Goal: Task Accomplishment & Management: Manage account settings

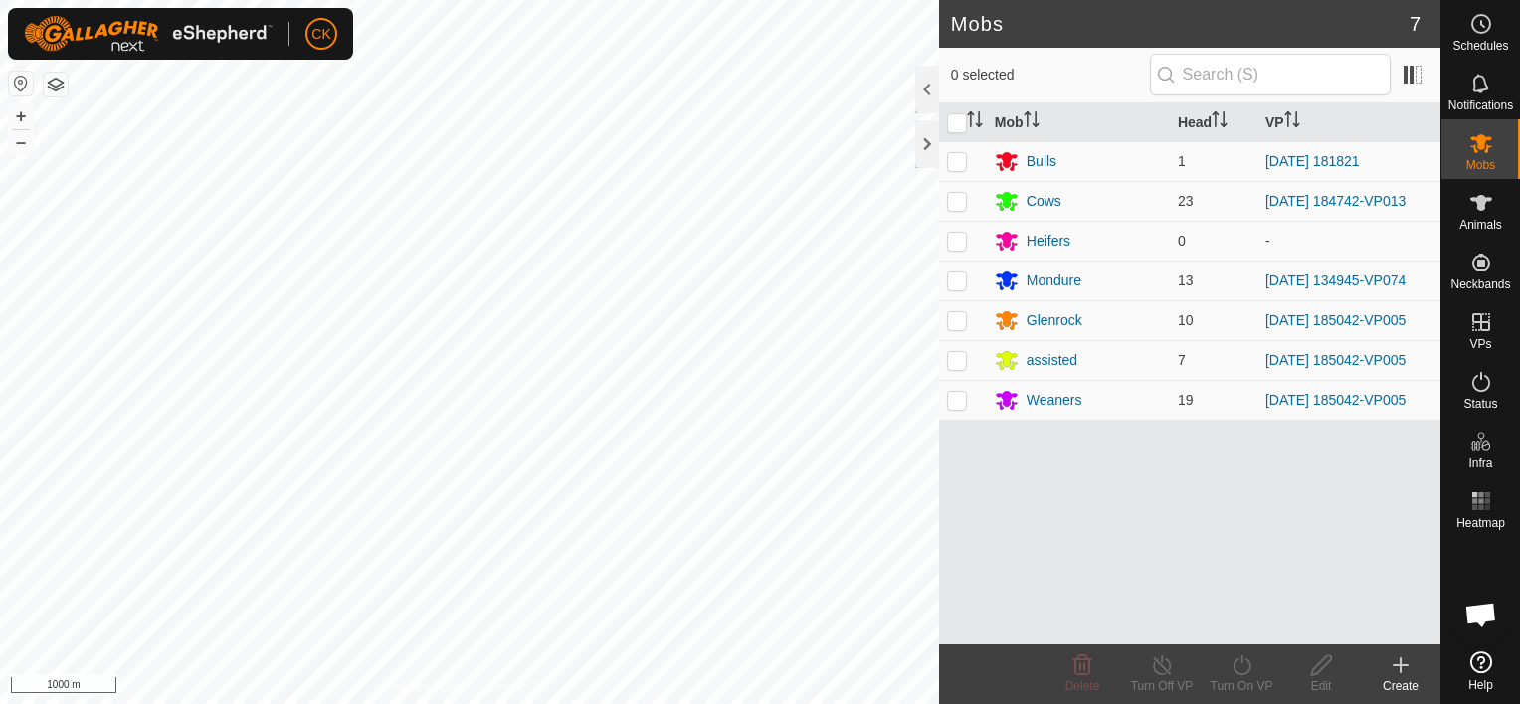
scroll to position [581, 0]
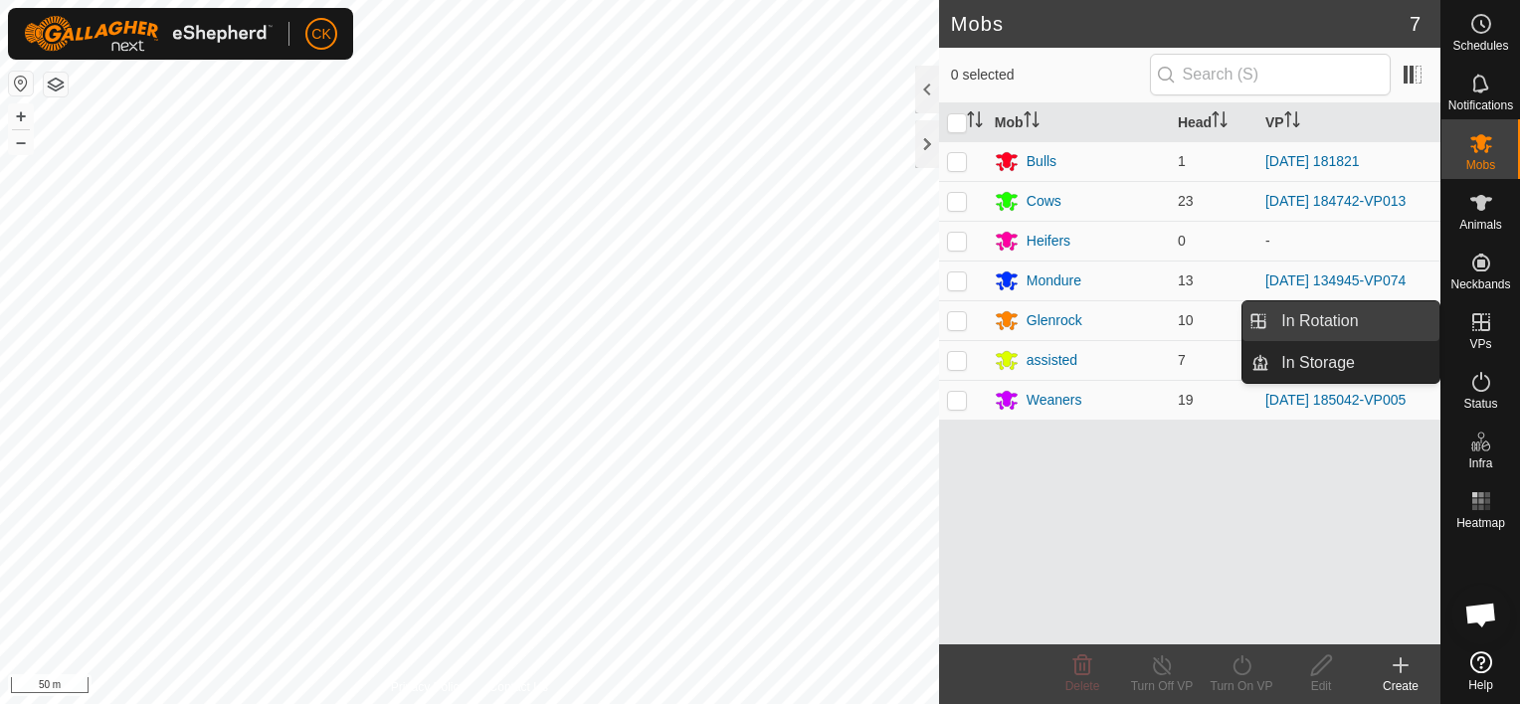
click at [1395, 323] on link "In Rotation" at bounding box center [1354, 321] width 170 height 40
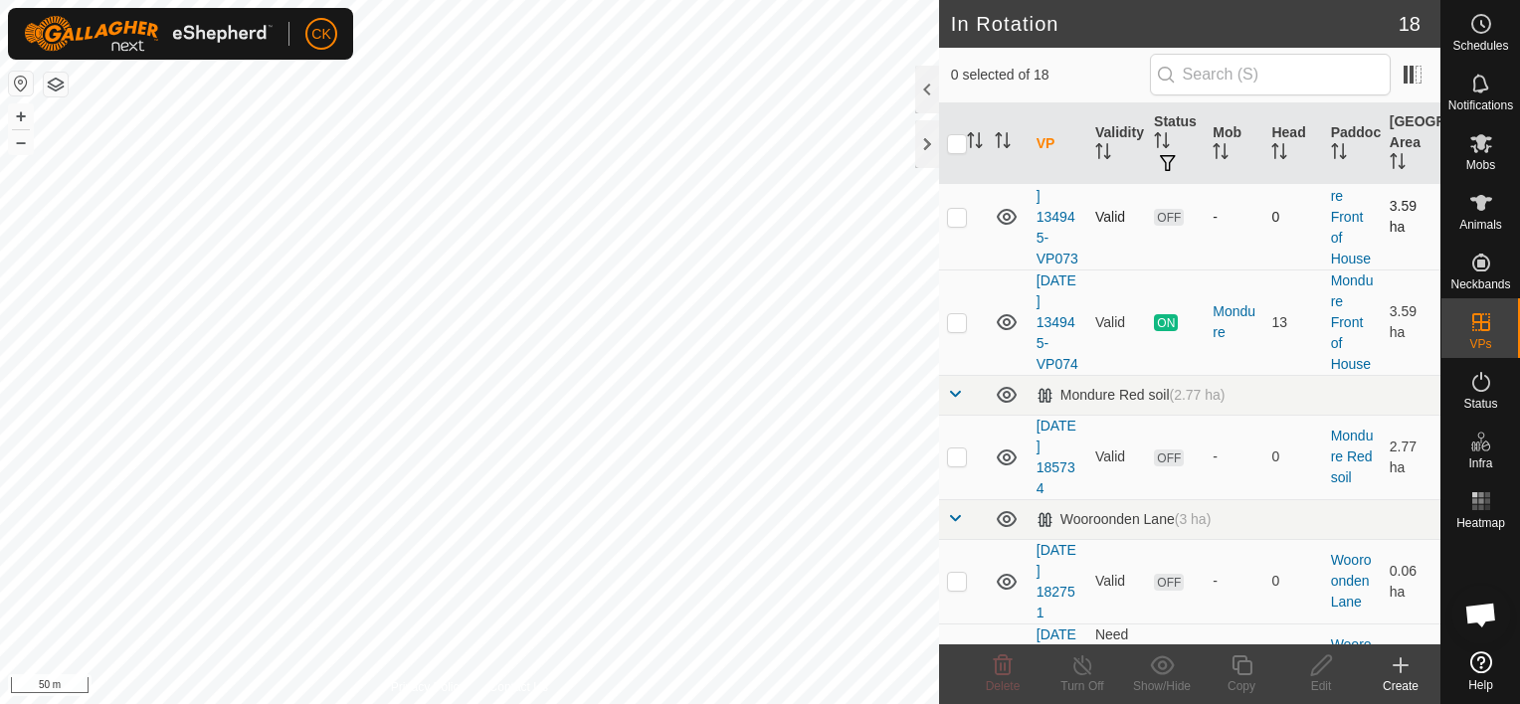
scroll to position [1094, 0]
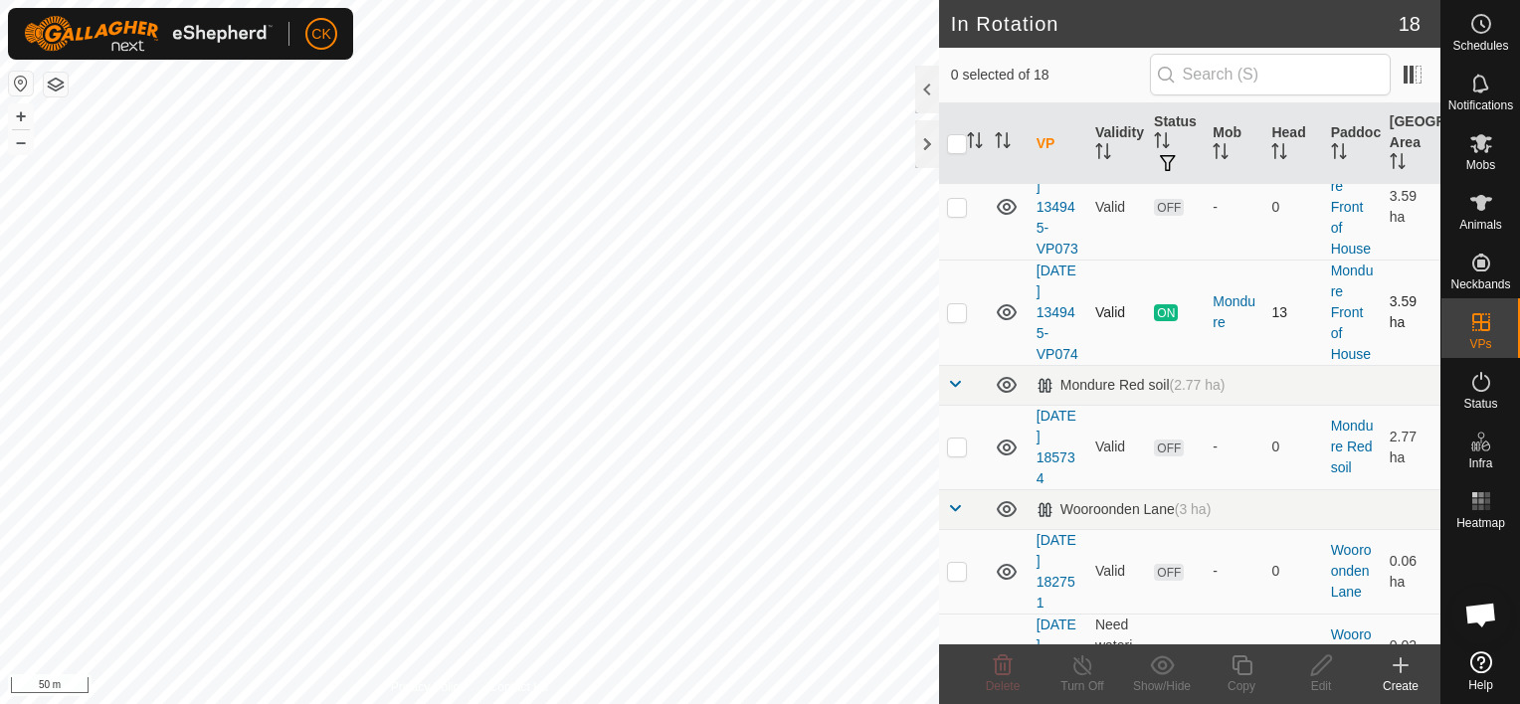
click at [958, 320] on p-checkbox at bounding box center [957, 312] width 20 height 16
checkbox input "true"
click at [1241, 664] on icon at bounding box center [1241, 665] width 25 height 24
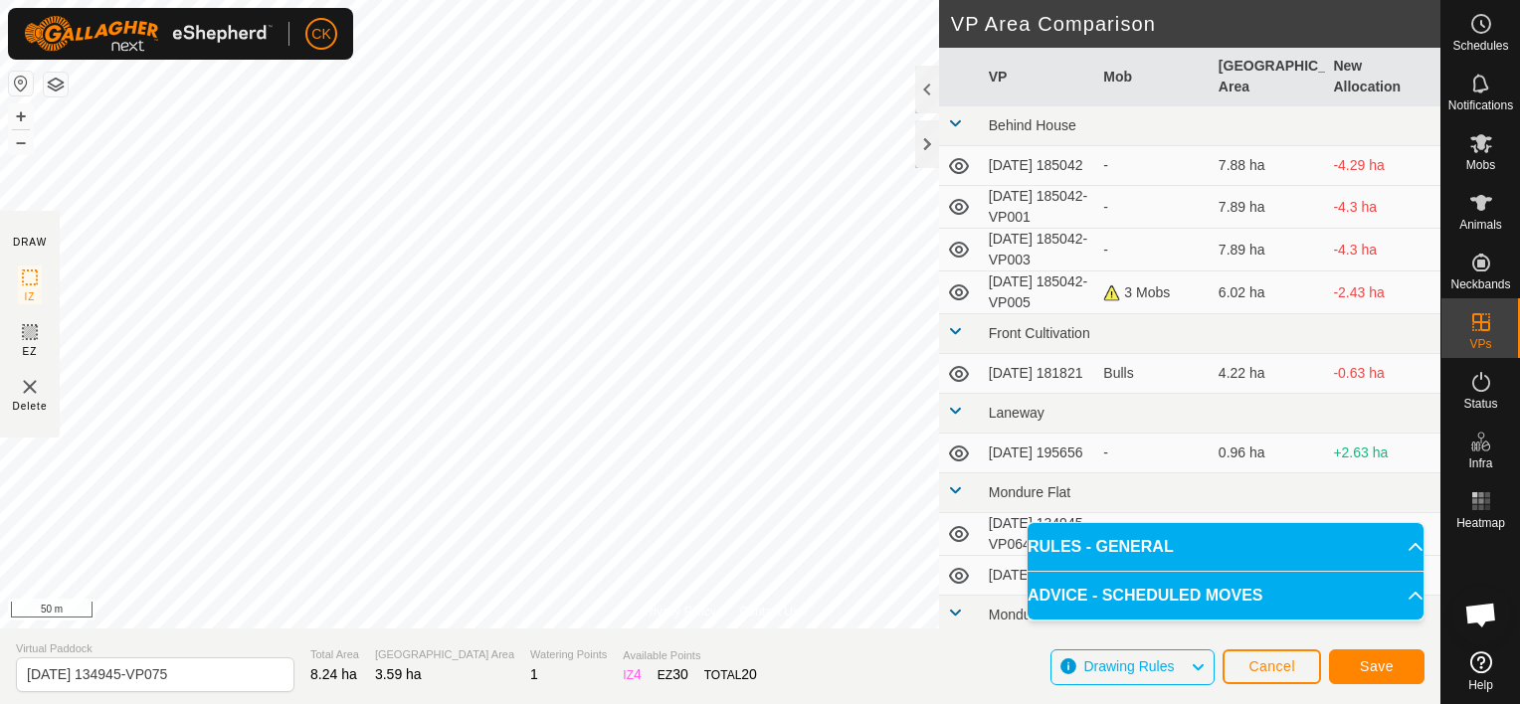
scroll to position [597, 0]
click at [1372, 668] on span "Save" at bounding box center [1377, 666] width 34 height 16
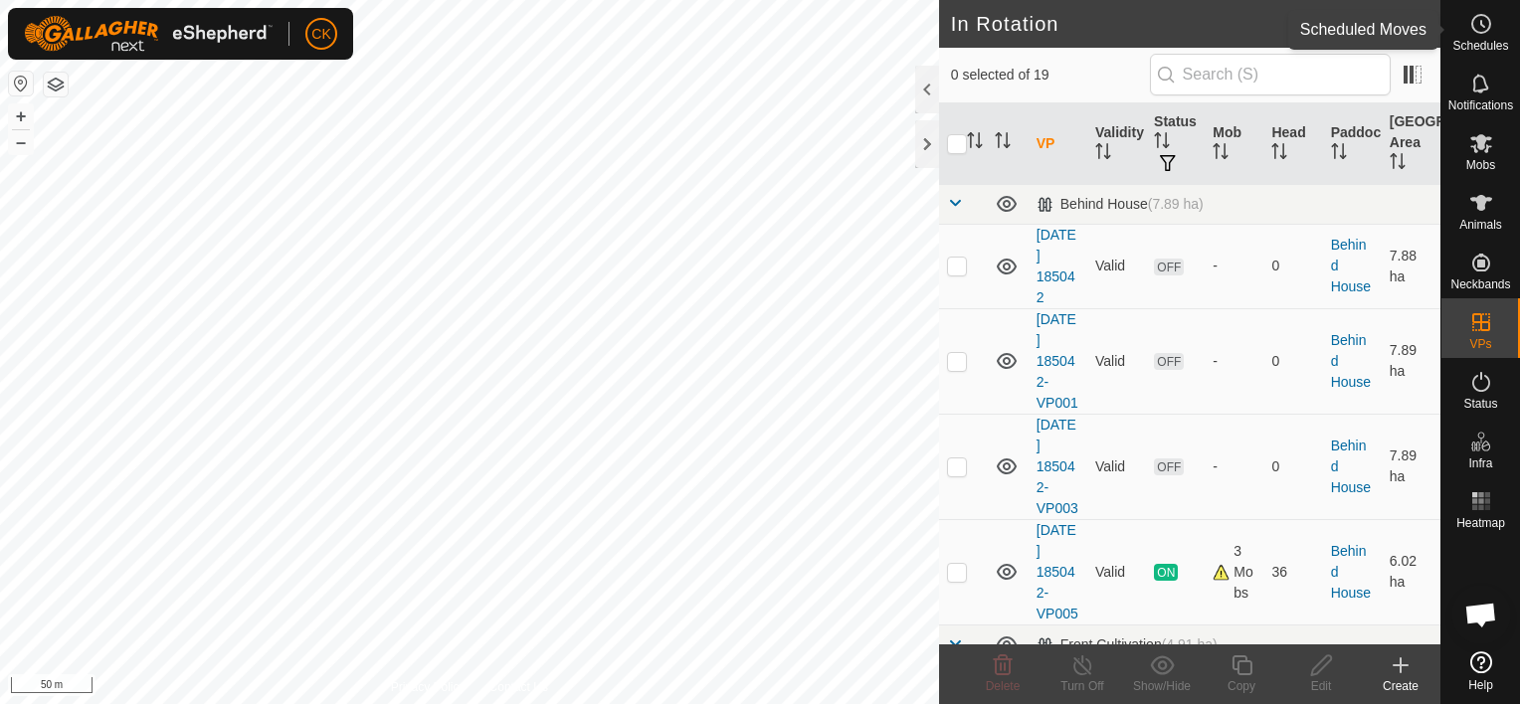
click at [1484, 22] on icon at bounding box center [1481, 24] width 24 height 24
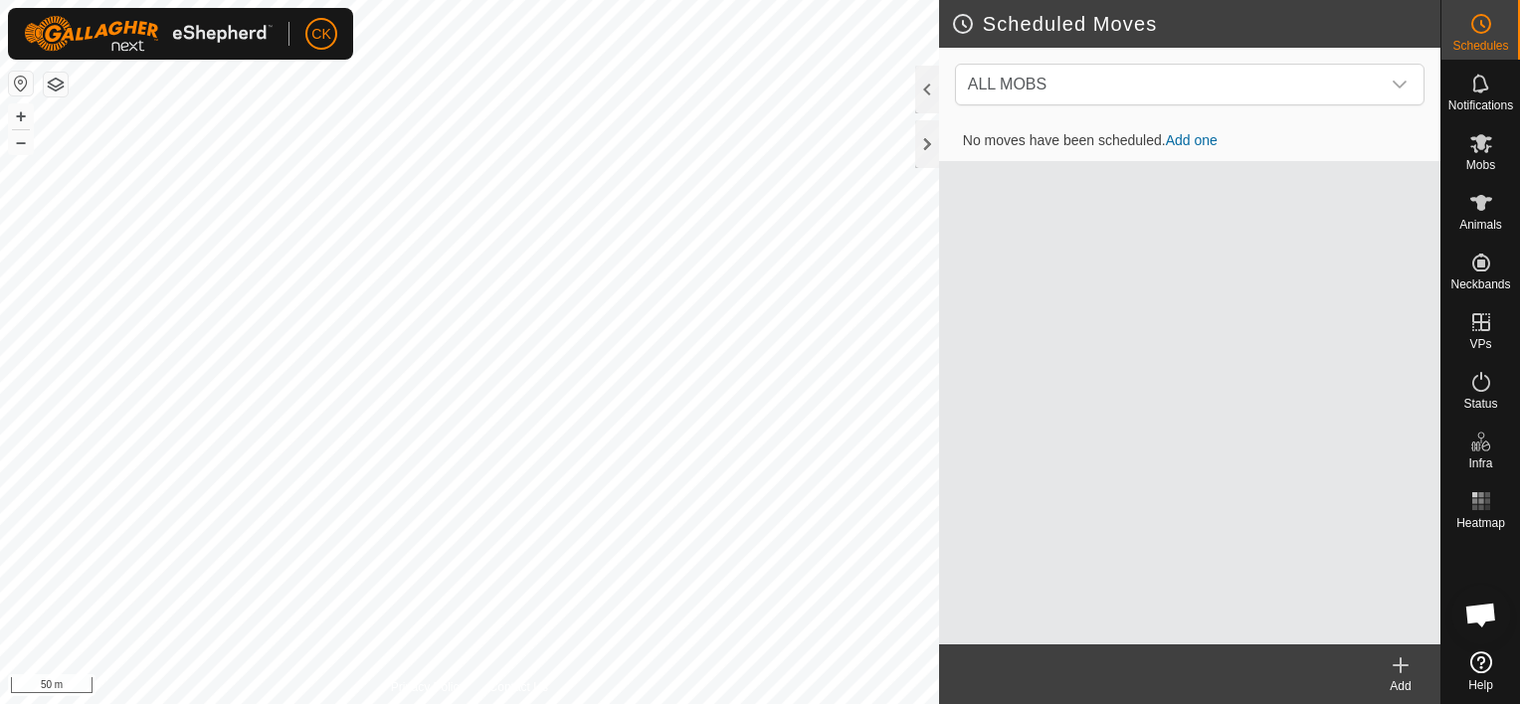
click at [1398, 657] on icon at bounding box center [1400, 665] width 24 height 24
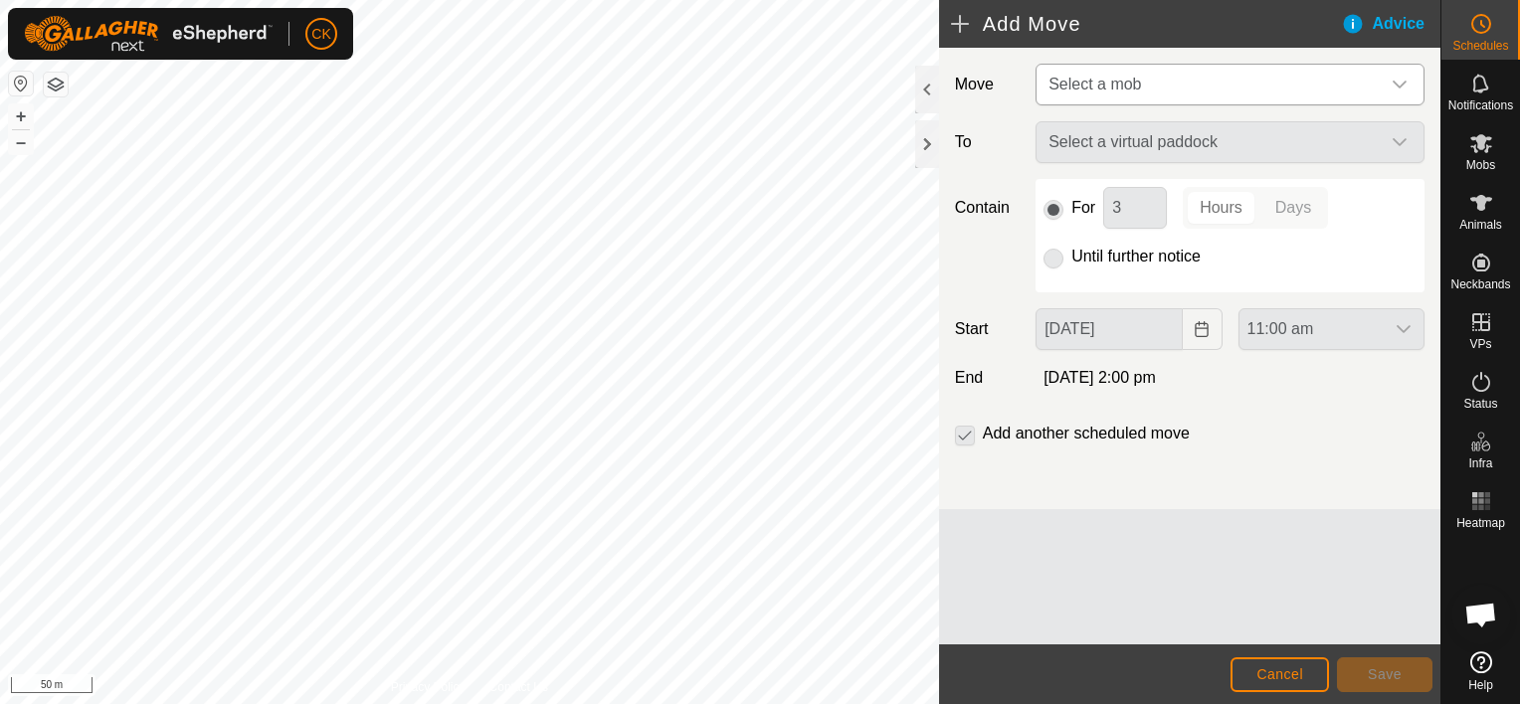
click at [1400, 83] on icon "dropdown trigger" at bounding box center [1399, 85] width 16 height 16
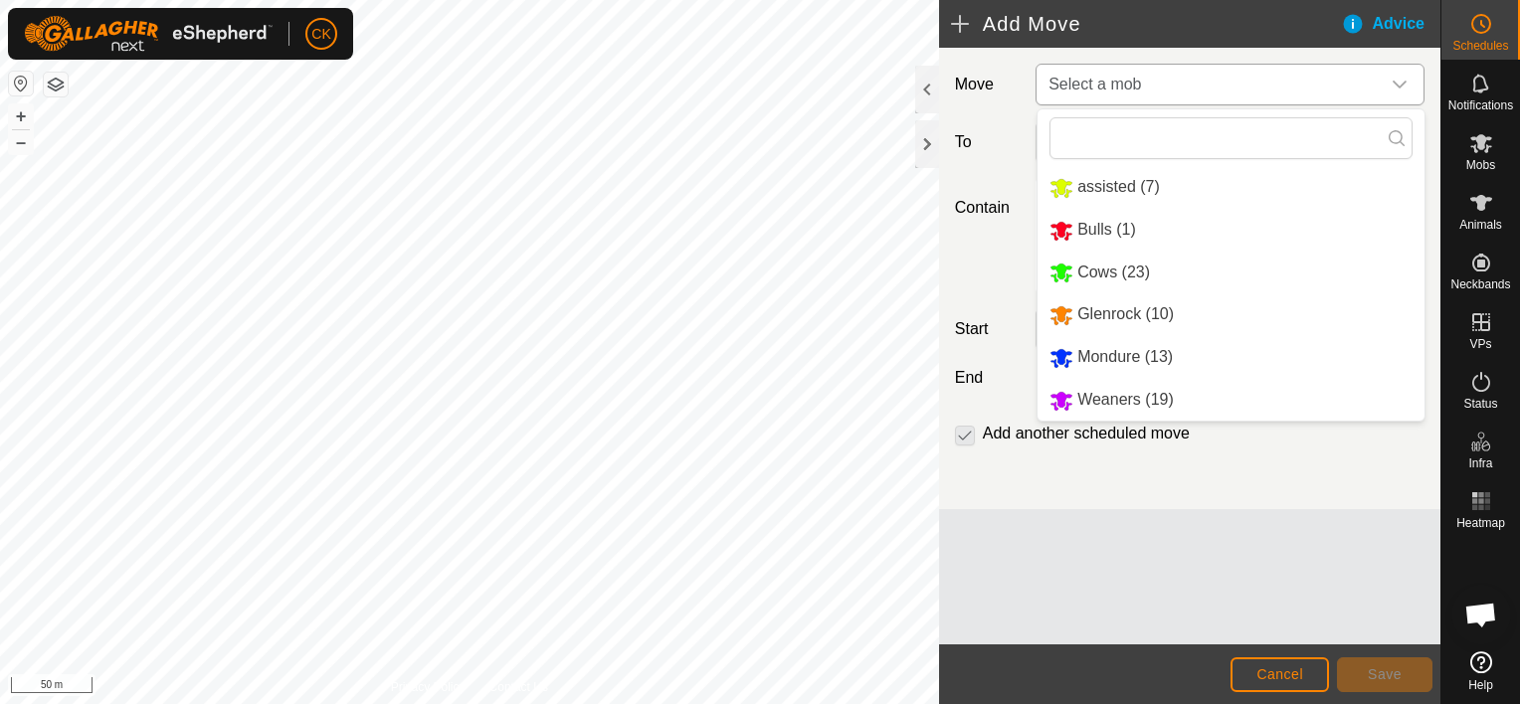
click at [1144, 353] on li "Mondure (13)" at bounding box center [1230, 357] width 387 height 41
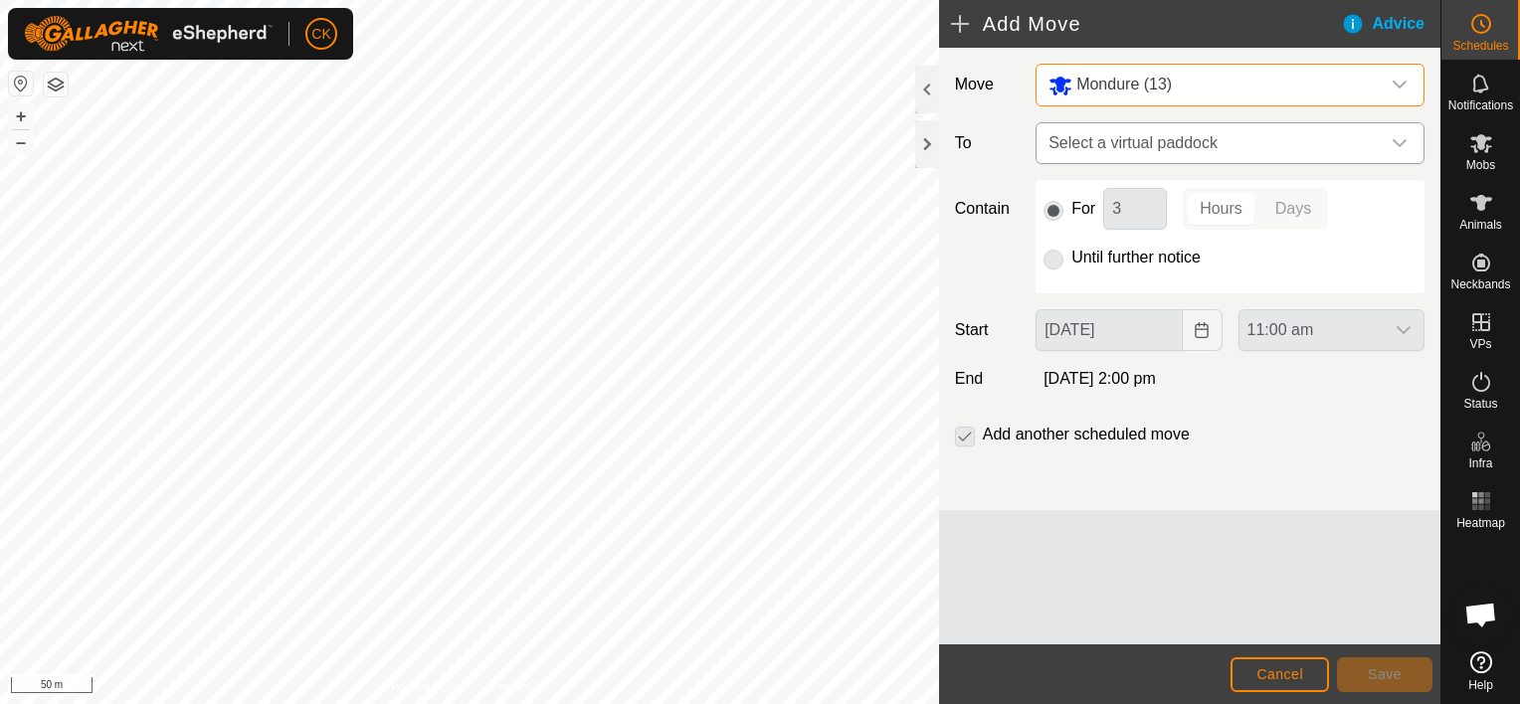
click at [1398, 139] on icon "dropdown trigger" at bounding box center [1399, 143] width 16 height 16
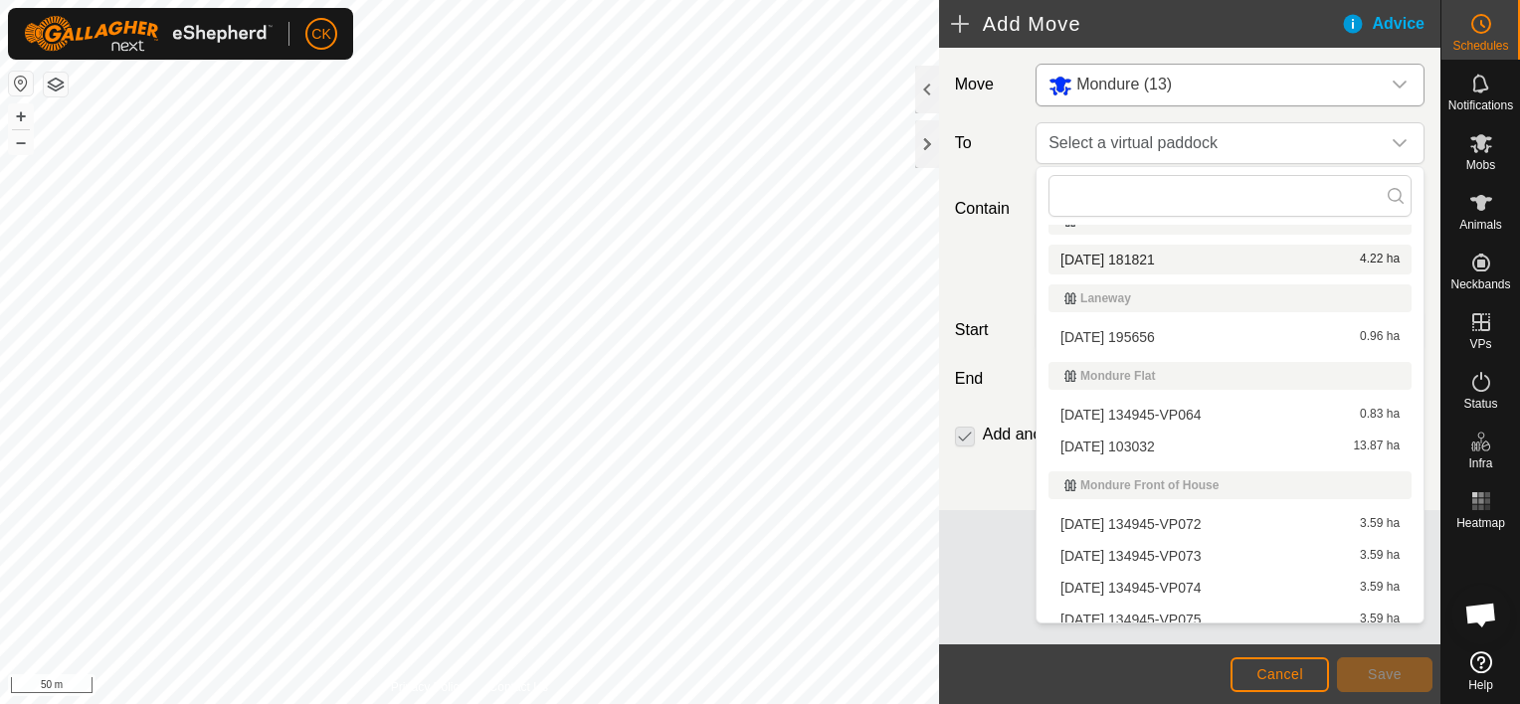
scroll to position [298, 0]
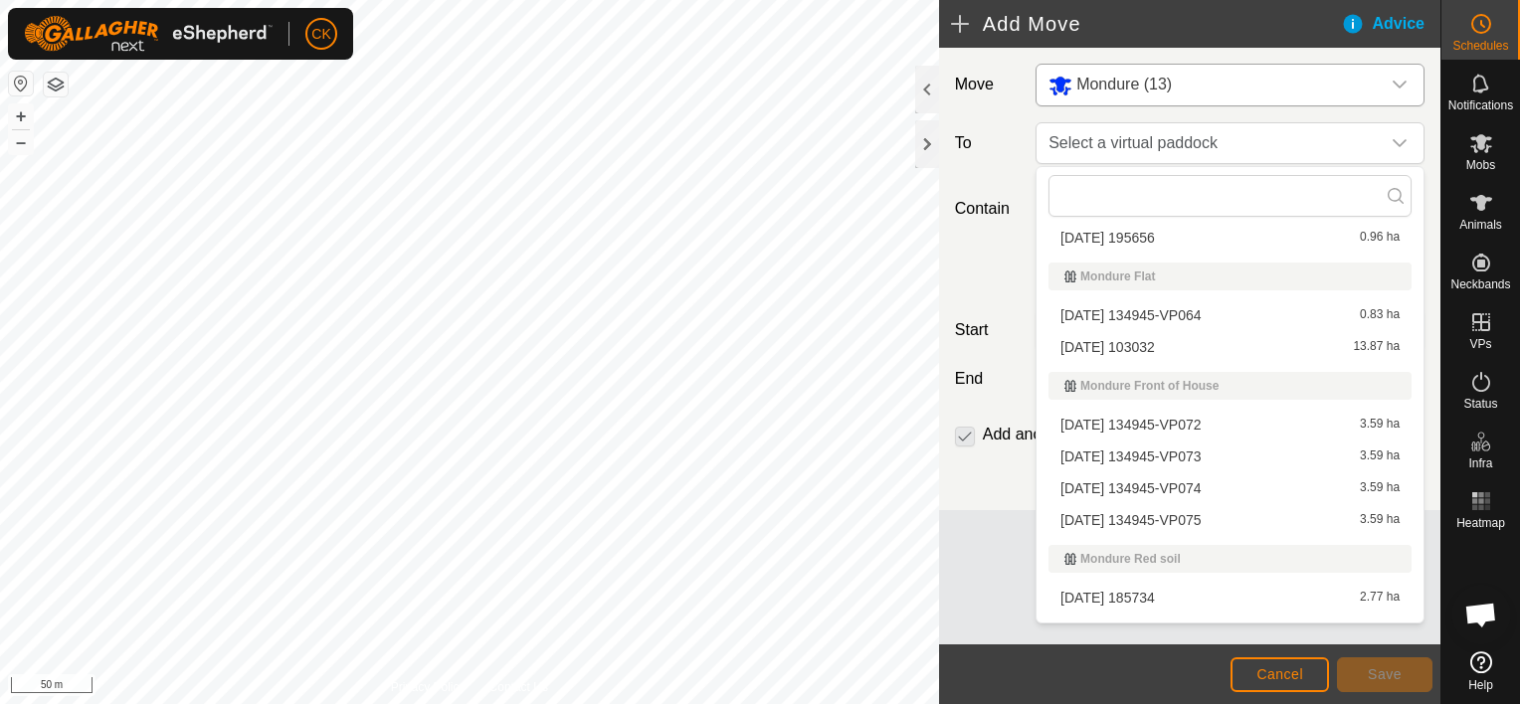
click at [1214, 516] on li "[DATE] 134945-VP075 3.59 ha" at bounding box center [1229, 520] width 363 height 30
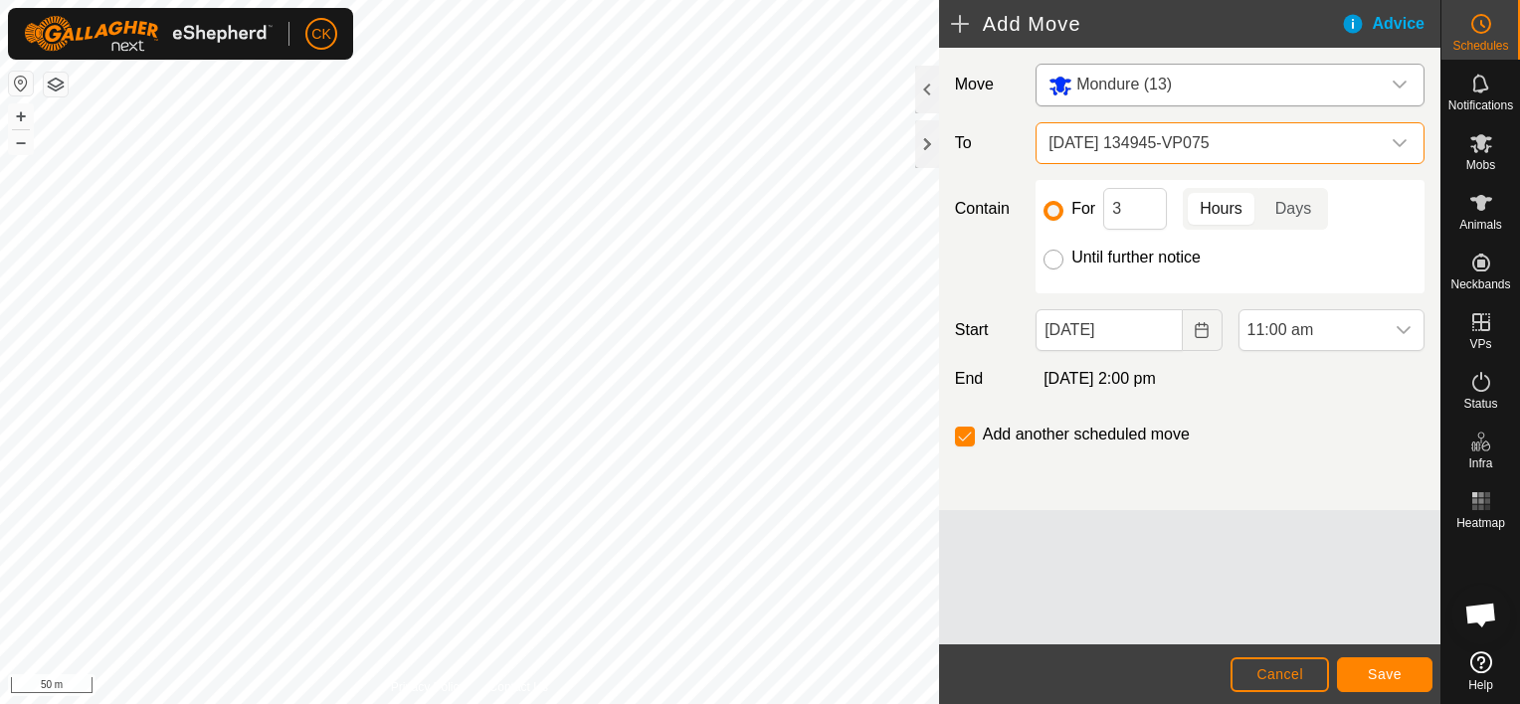
click at [1050, 259] on input "Until further notice" at bounding box center [1053, 260] width 20 height 20
radio input "true"
checkbox input "false"
click at [1402, 327] on icon "dropdown trigger" at bounding box center [1403, 330] width 16 height 16
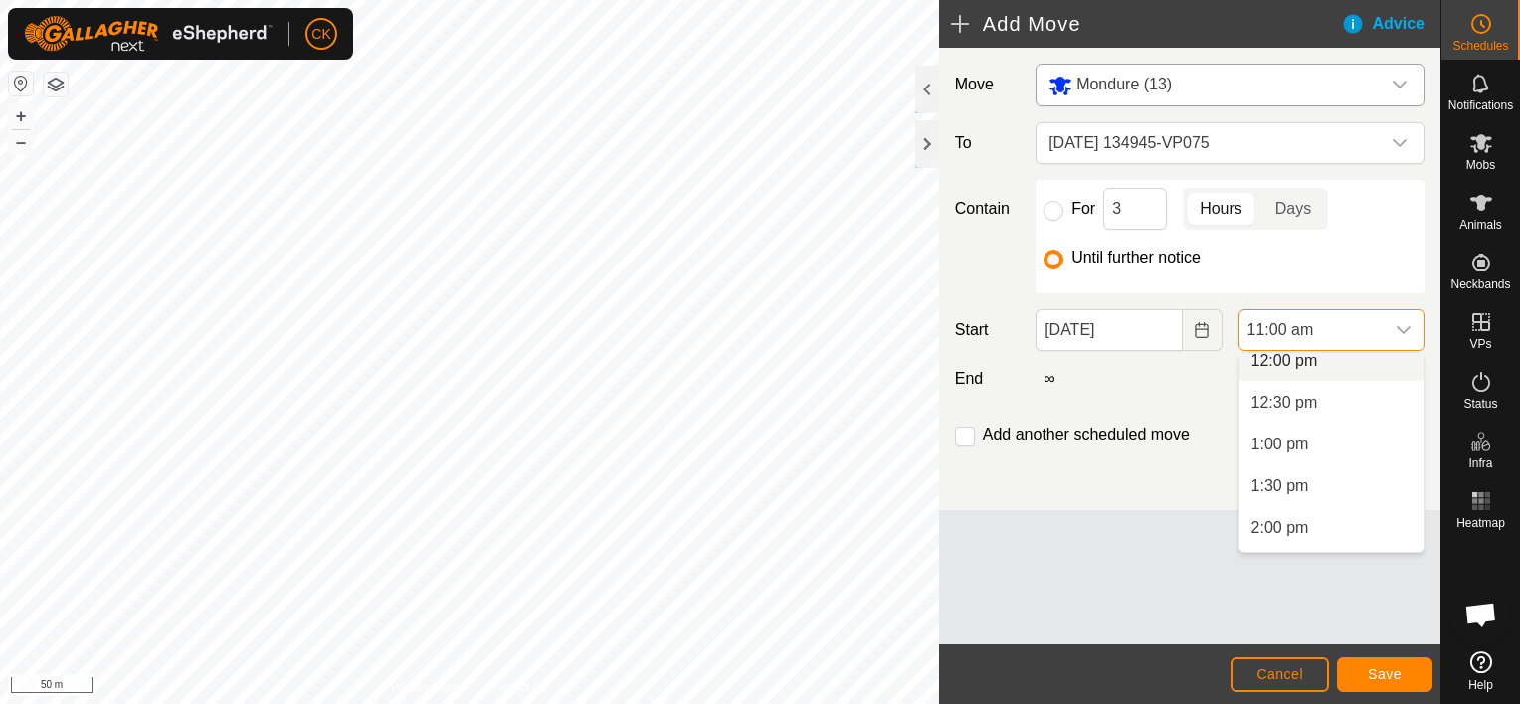
scroll to position [1058, 0]
click at [1291, 481] on li "2:00 pm" at bounding box center [1331, 484] width 184 height 40
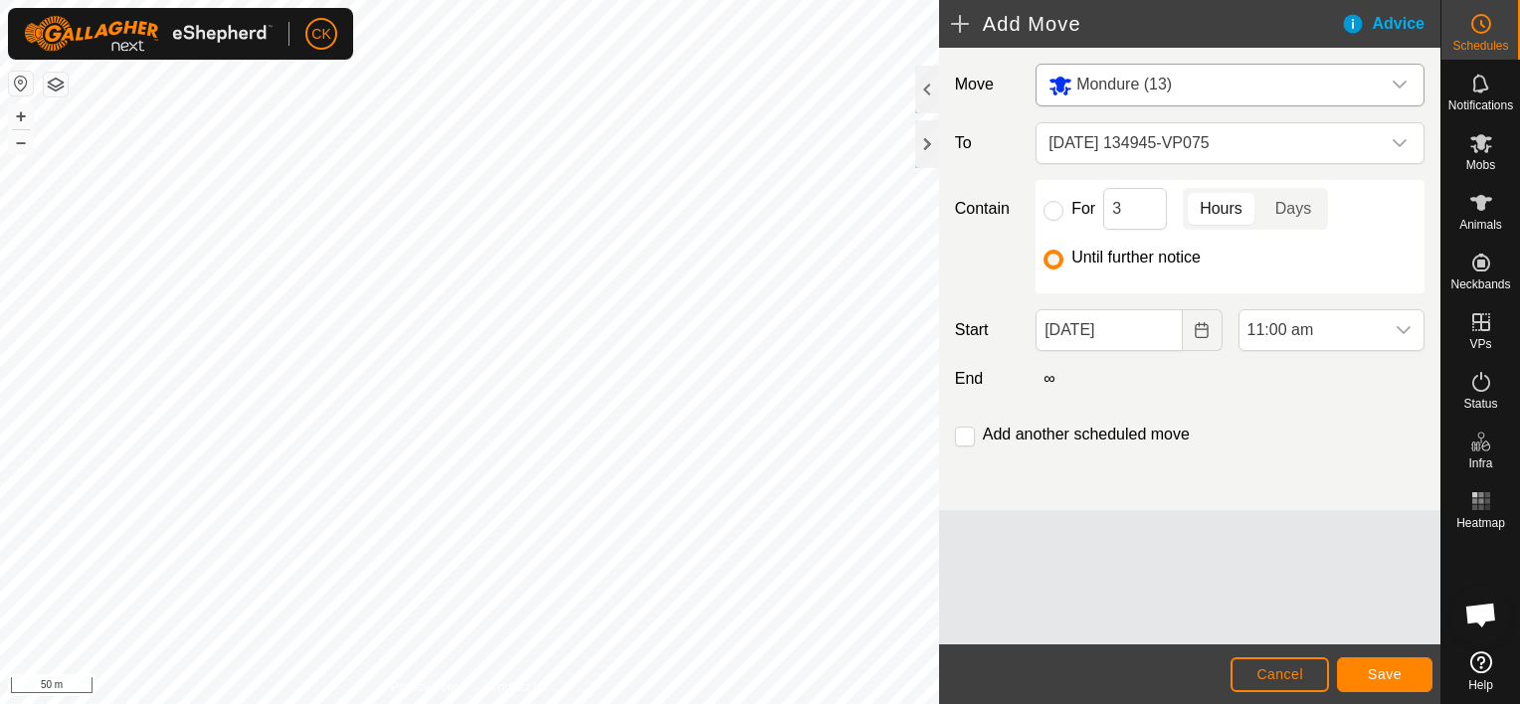
scroll to position [919, 0]
click at [1381, 671] on span "Save" at bounding box center [1385, 674] width 34 height 16
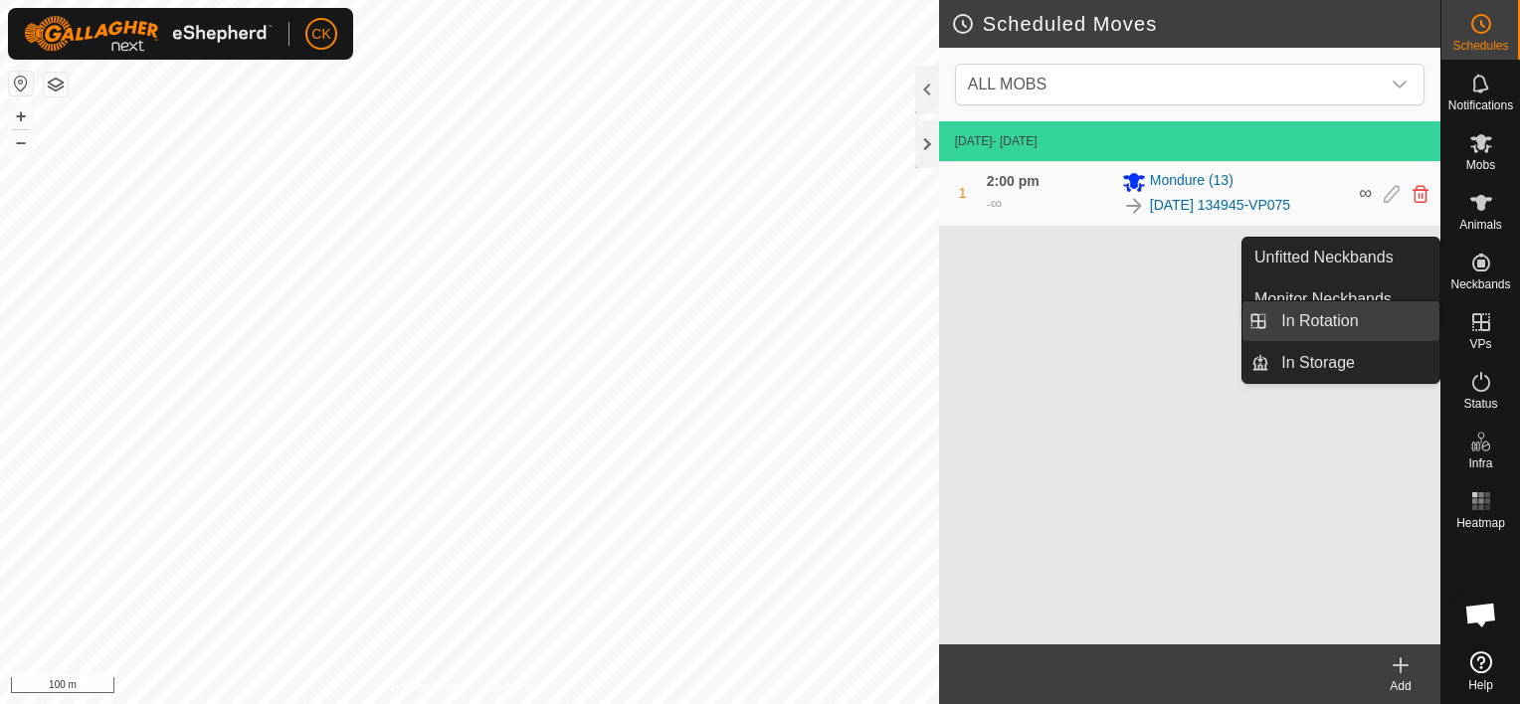
click at [1412, 318] on link "In Rotation" at bounding box center [1354, 321] width 170 height 40
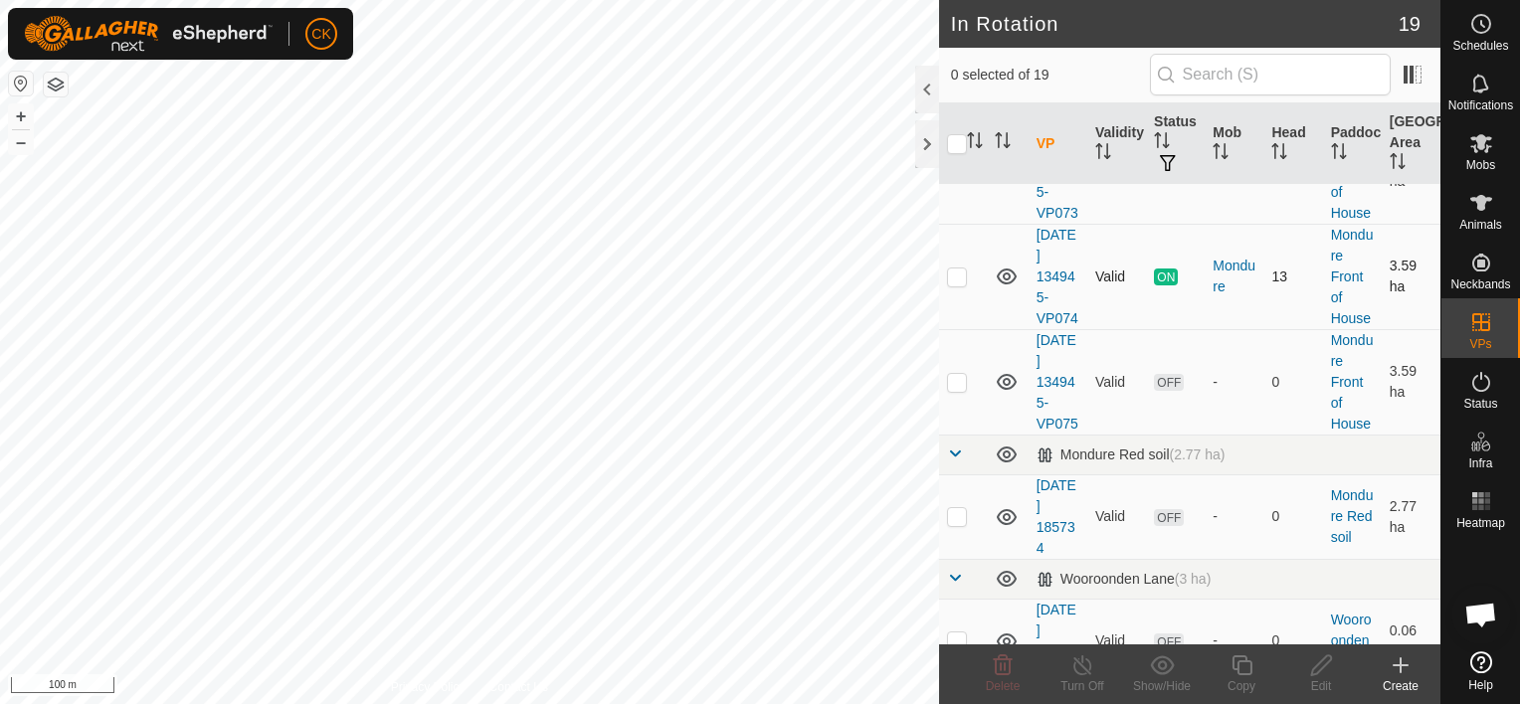
scroll to position [1194, 0]
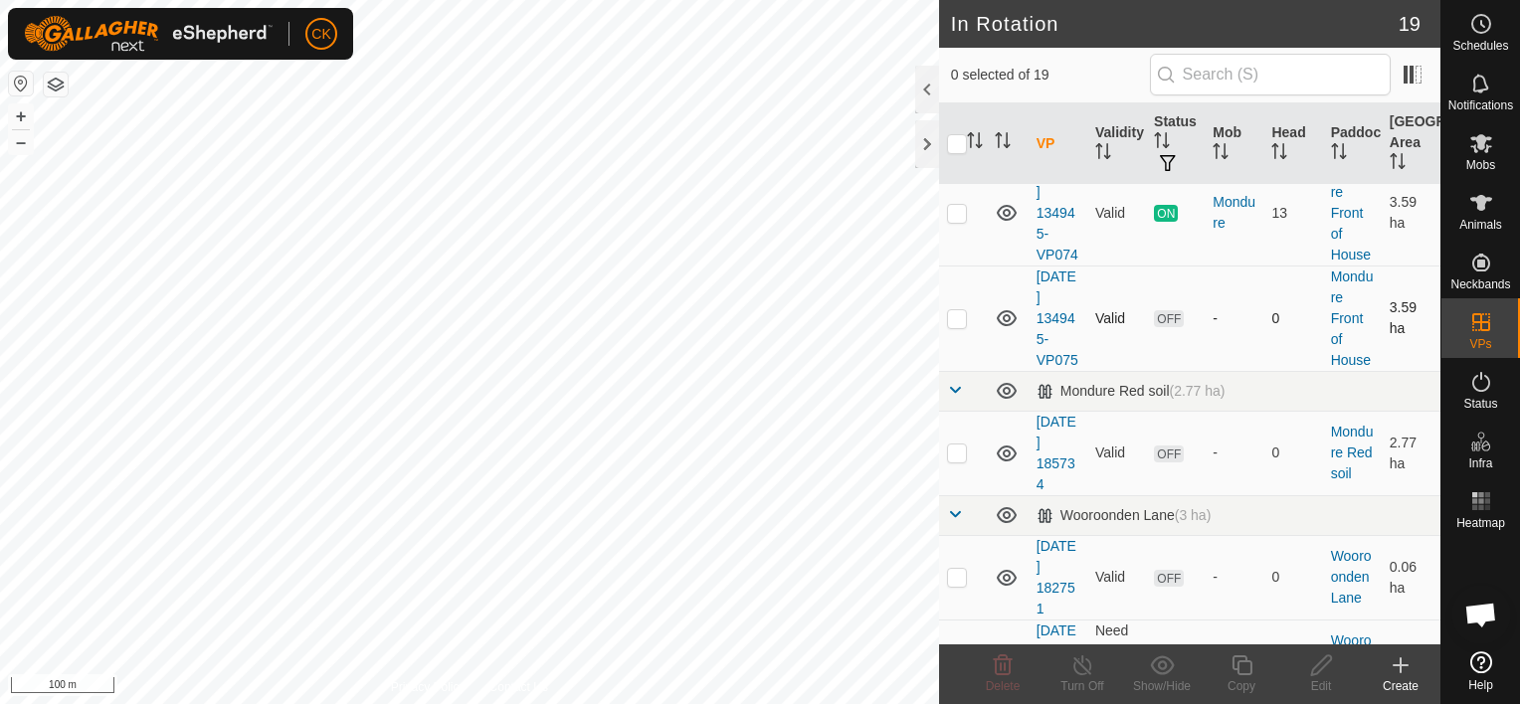
click at [958, 326] on p-checkbox at bounding box center [957, 318] width 20 height 16
checkbox input "true"
click at [1243, 664] on icon at bounding box center [1241, 665] width 25 height 24
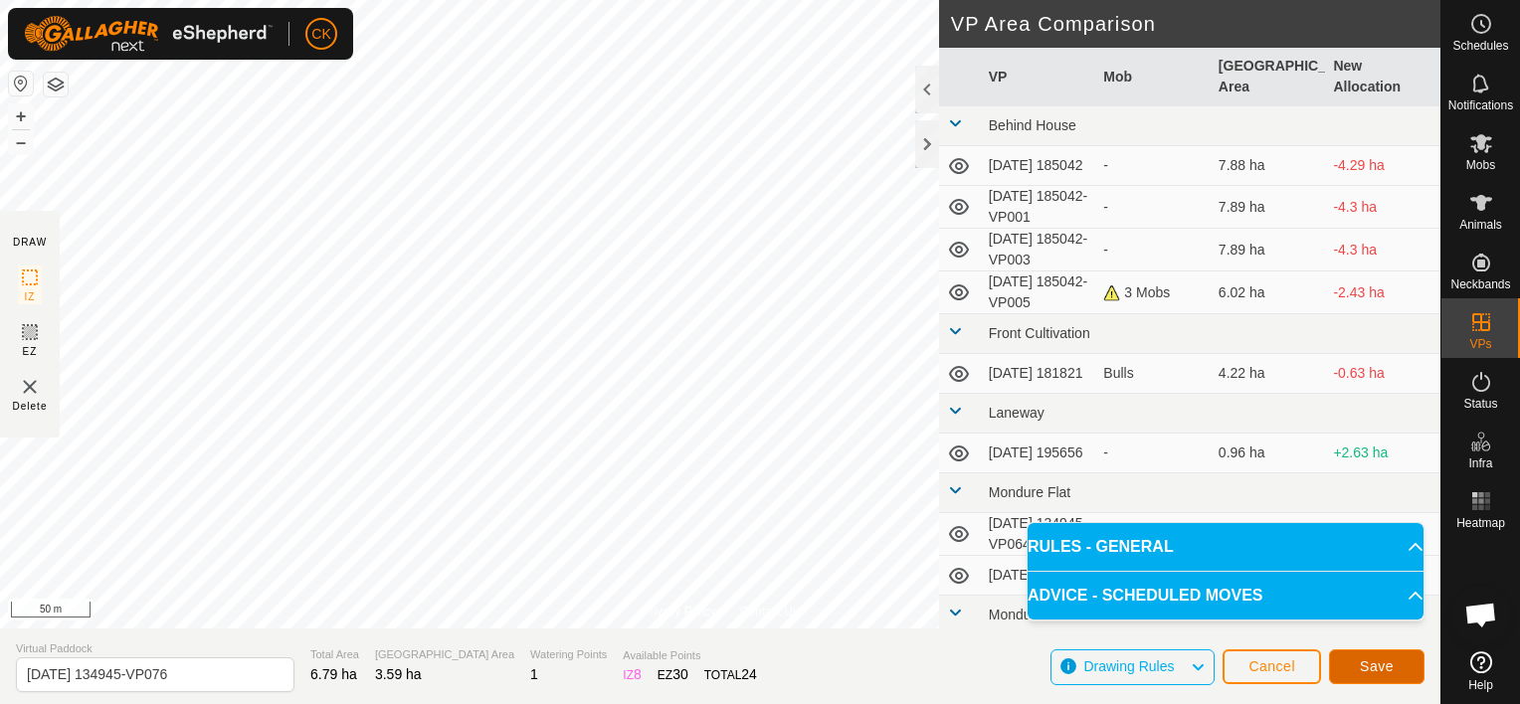
click at [1370, 666] on span "Save" at bounding box center [1377, 666] width 34 height 16
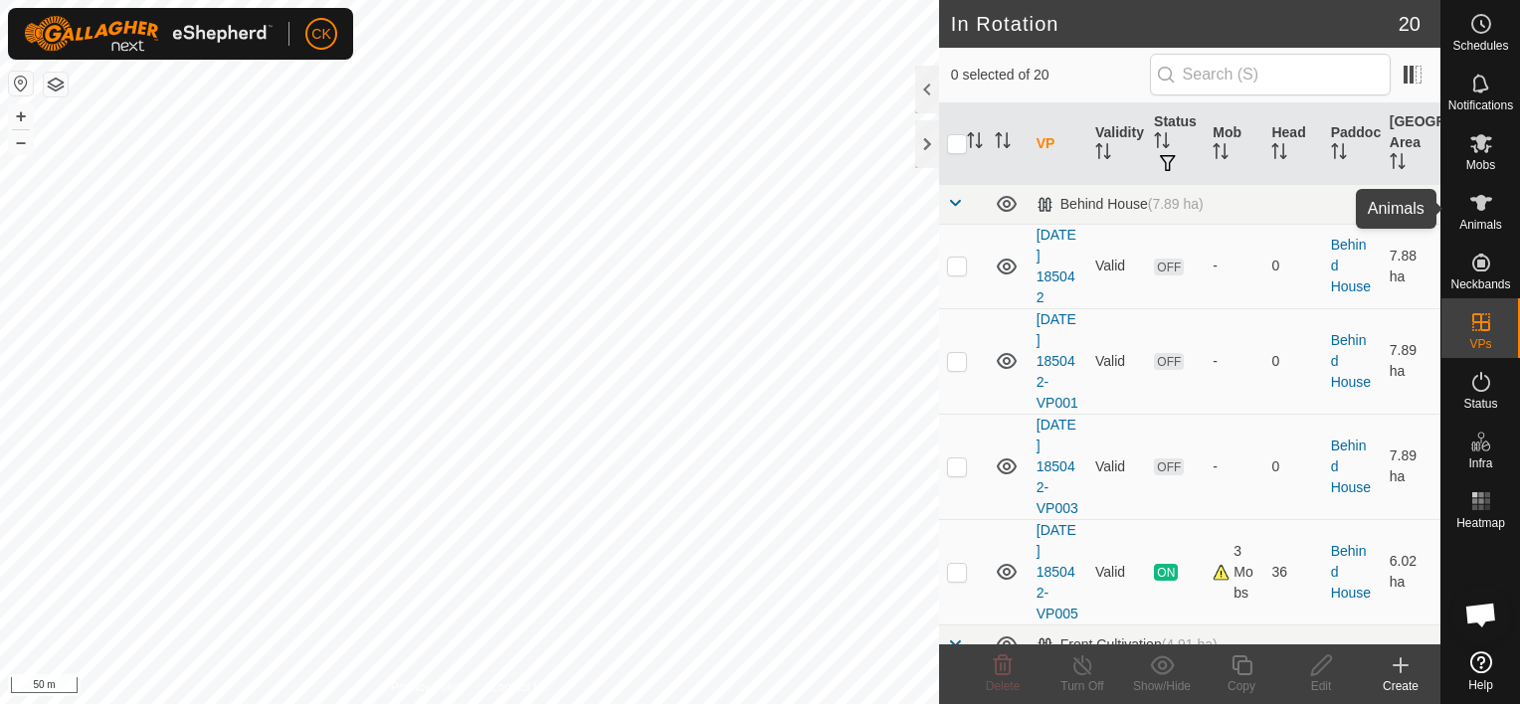
click at [1480, 203] on icon at bounding box center [1481, 203] width 22 height 16
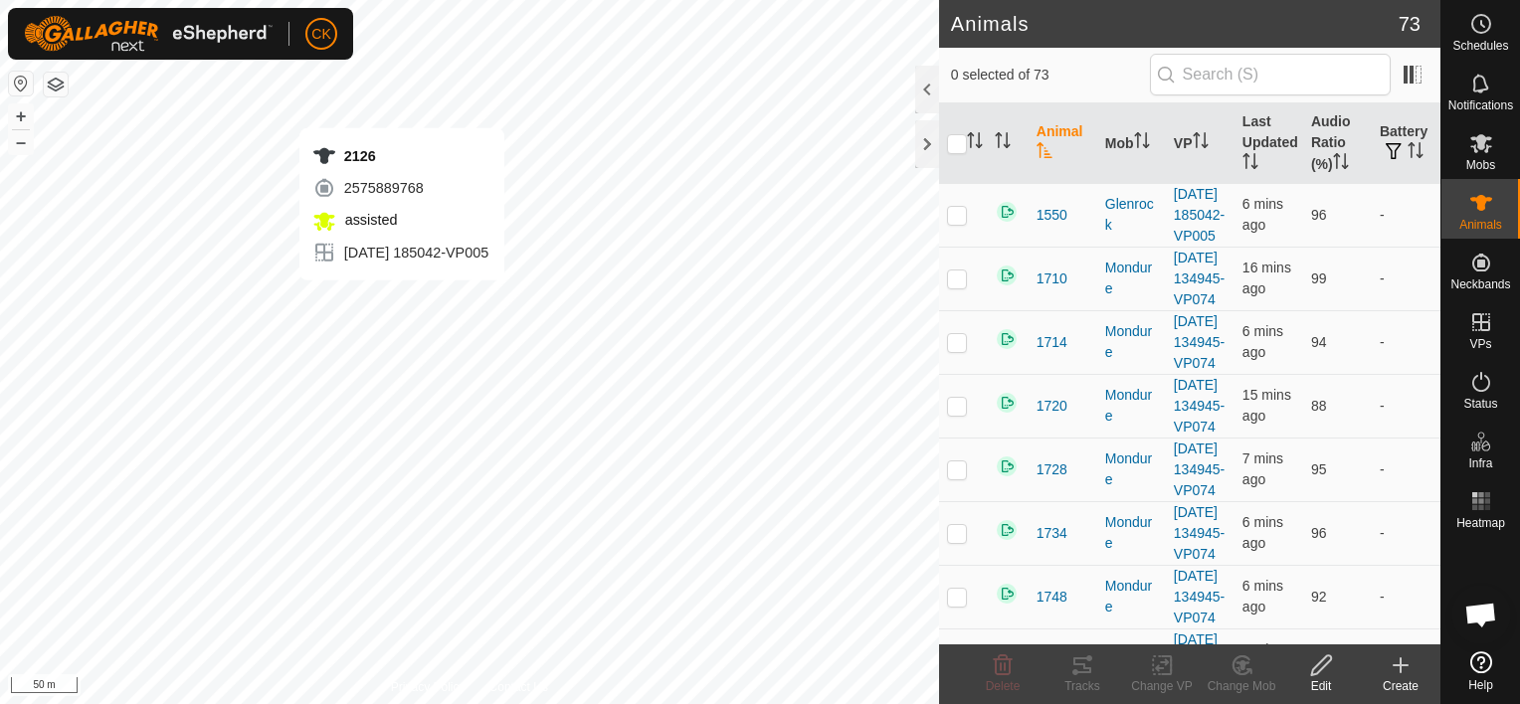
checkbox input "true"
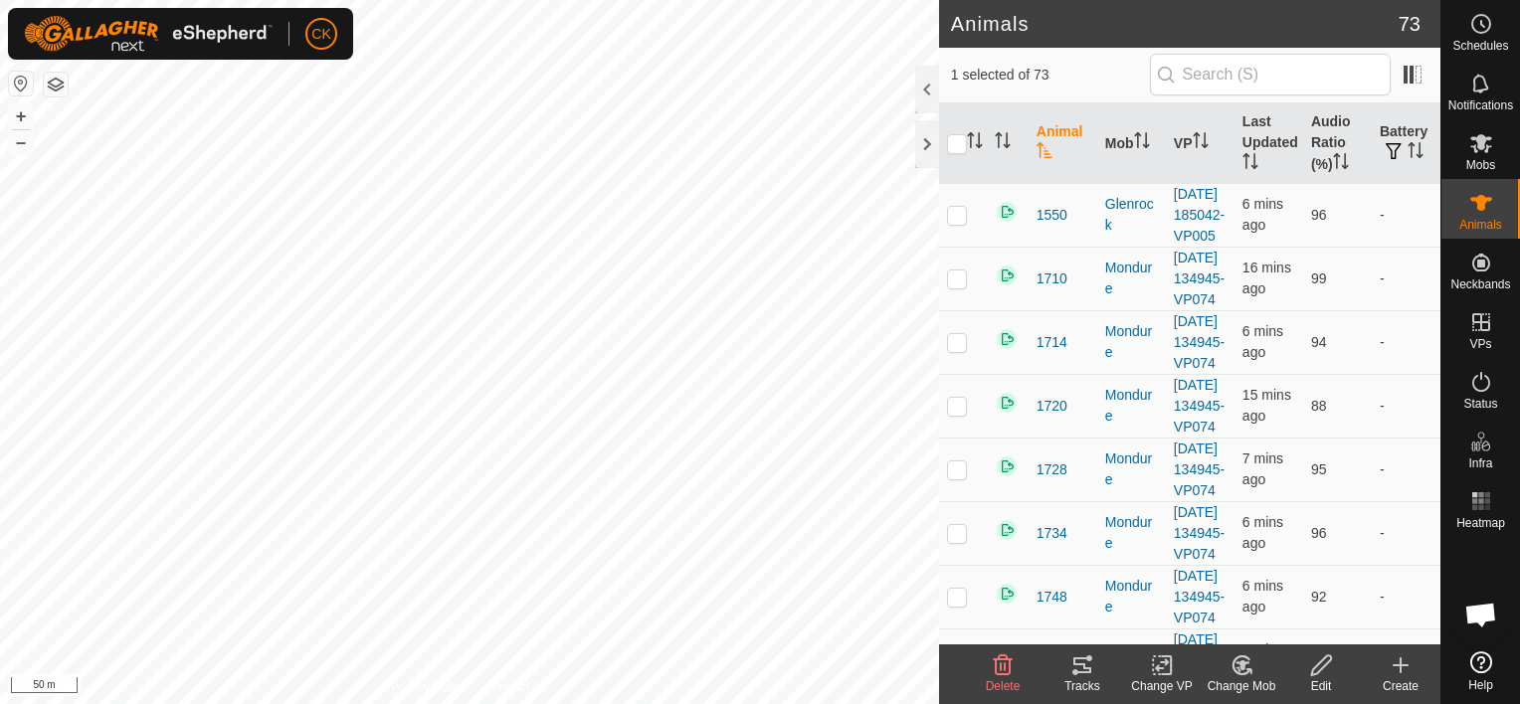
click at [1076, 660] on icon at bounding box center [1082, 665] width 24 height 24
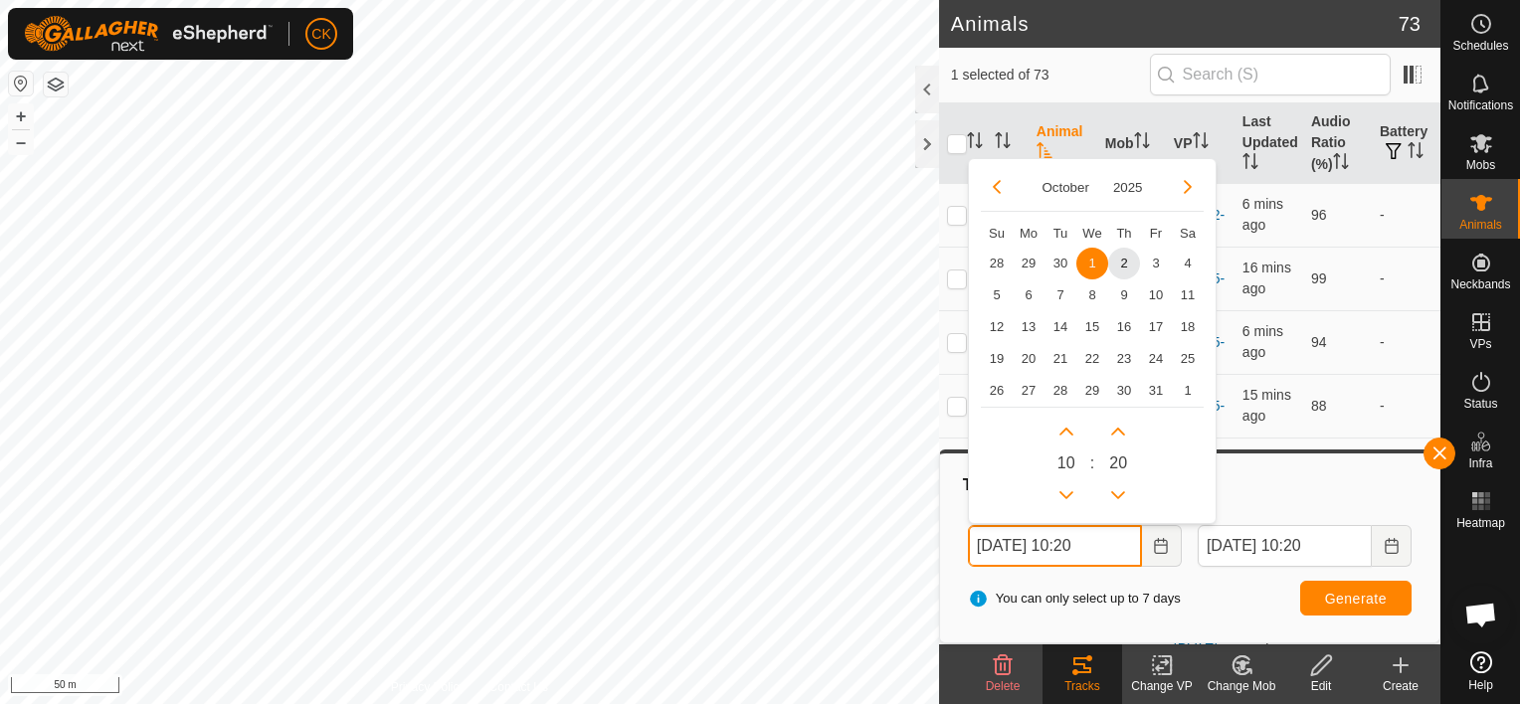
click at [1121, 545] on input "[DATE] 10:20" at bounding box center [1055, 546] width 174 height 42
click at [1120, 256] on span "2" at bounding box center [1124, 263] width 32 height 32
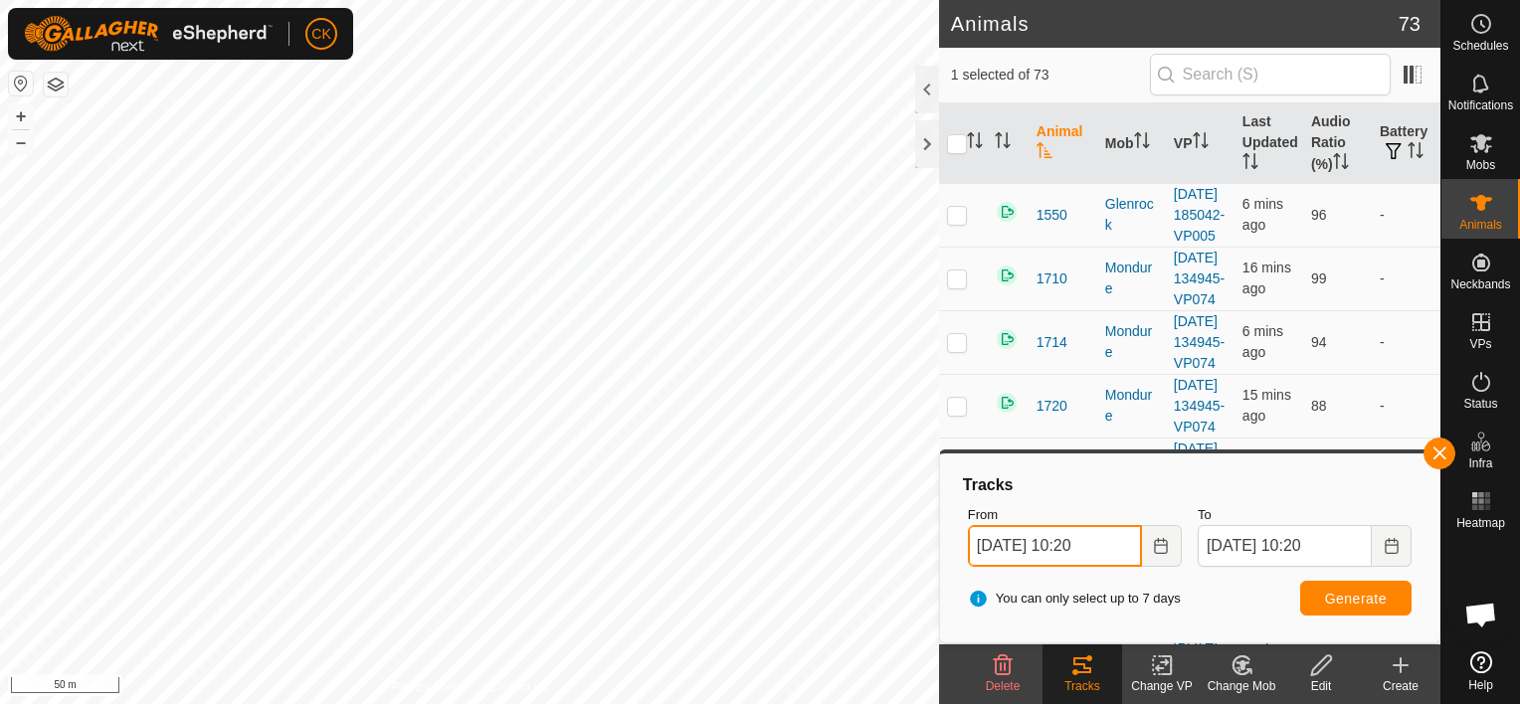
click at [1117, 552] on input "[DATE] 10:20" at bounding box center [1055, 546] width 174 height 42
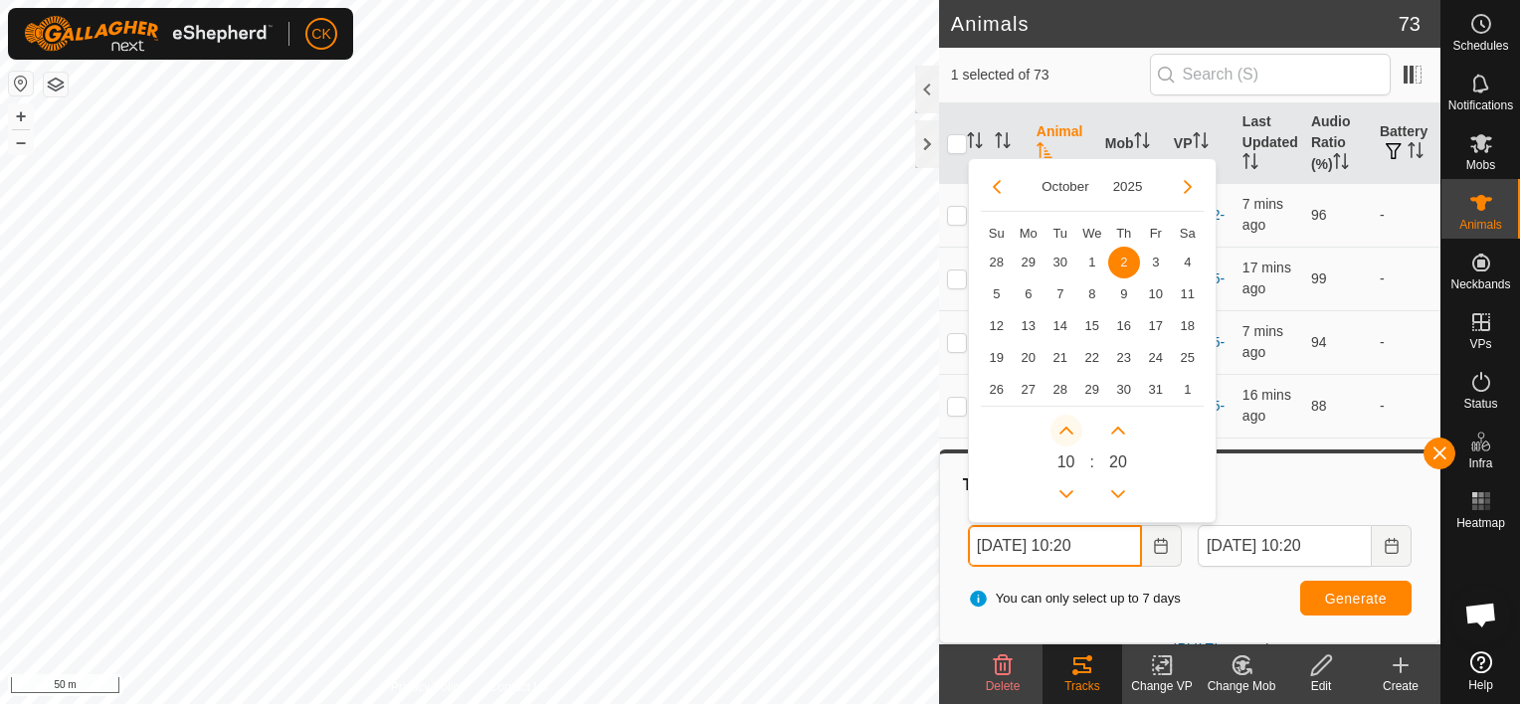
click at [1069, 426] on button "Next Hour" at bounding box center [1066, 431] width 32 height 32
type input "[DATE] 11:20"
click at [1063, 494] on button "Previous Hour" at bounding box center [1066, 494] width 32 height 32
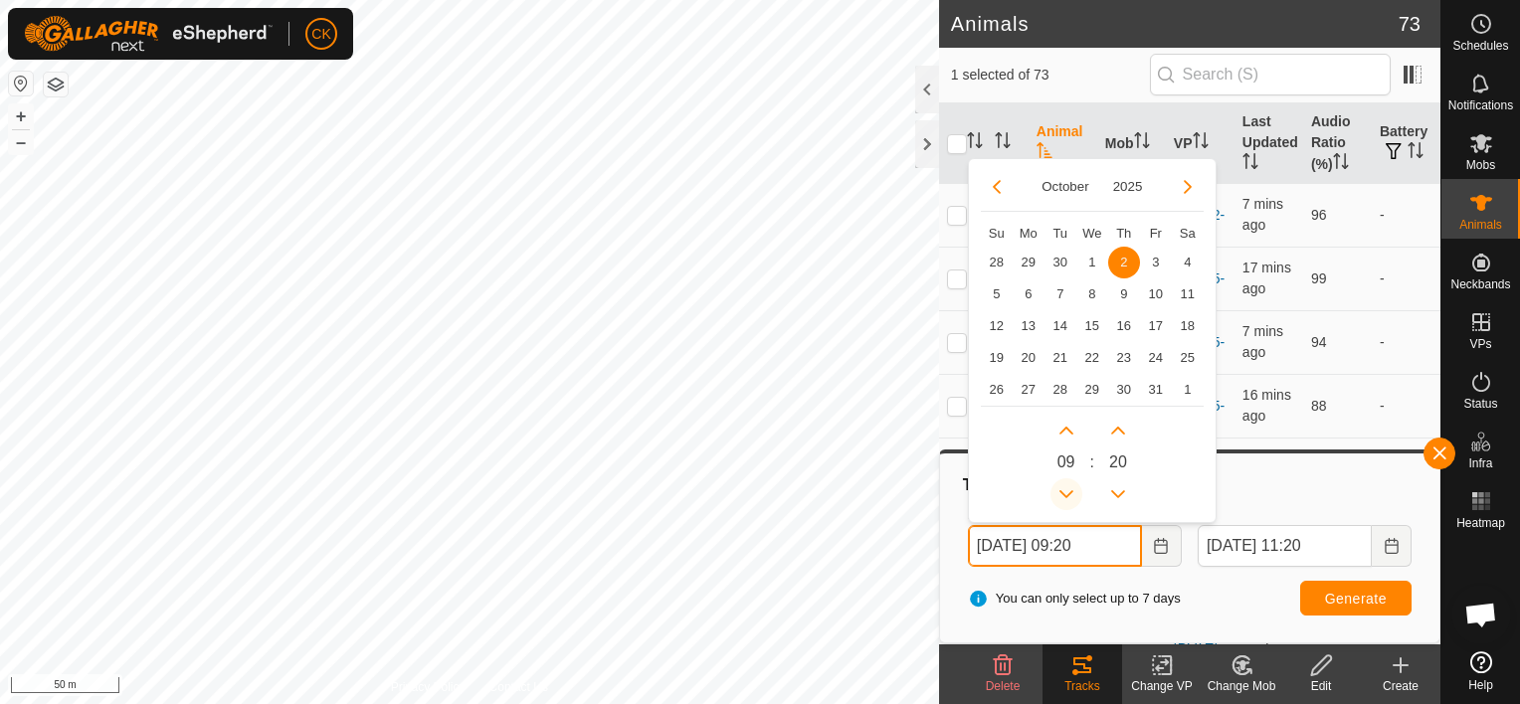
click at [1063, 493] on button "Previous Hour" at bounding box center [1066, 494] width 32 height 32
click at [1063, 493] on icon "Previous Hour" at bounding box center [1066, 494] width 14 height 8
click at [1063, 493] on button "Previous Hour" at bounding box center [1066, 494] width 32 height 32
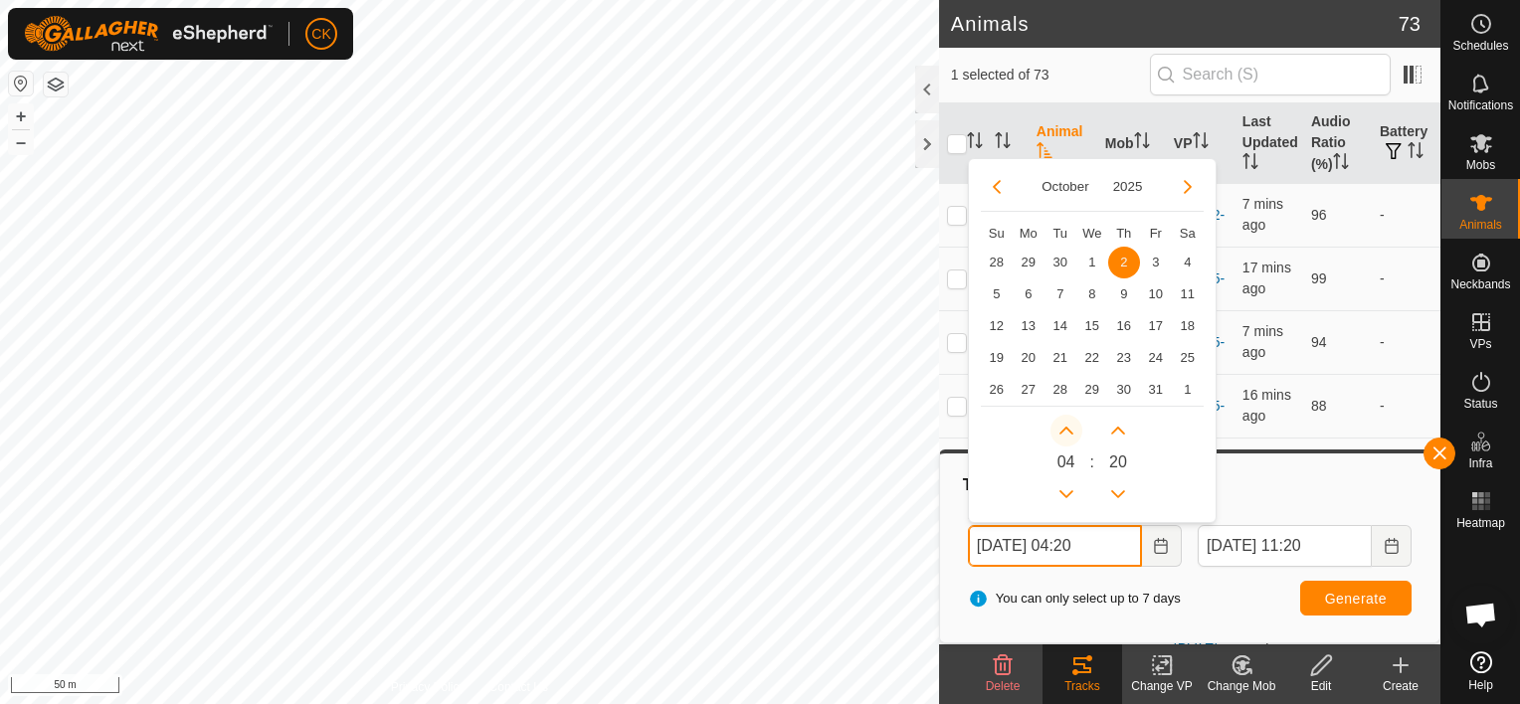
click at [1070, 428] on button "Next Hour" at bounding box center [1066, 431] width 32 height 32
type input "[DATE] 05:20"
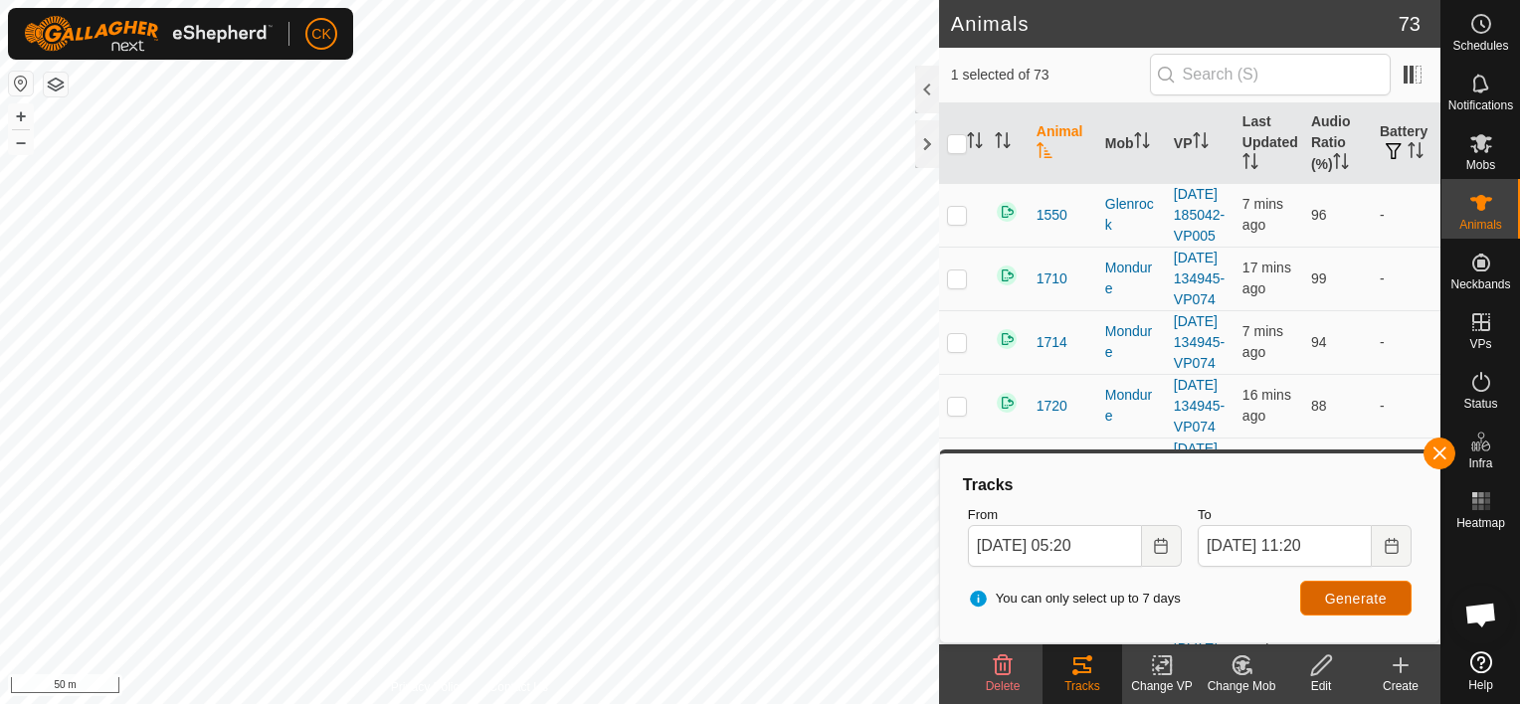
click at [1373, 594] on span "Generate" at bounding box center [1356, 599] width 62 height 16
click at [1440, 454] on button "button" at bounding box center [1439, 454] width 32 height 32
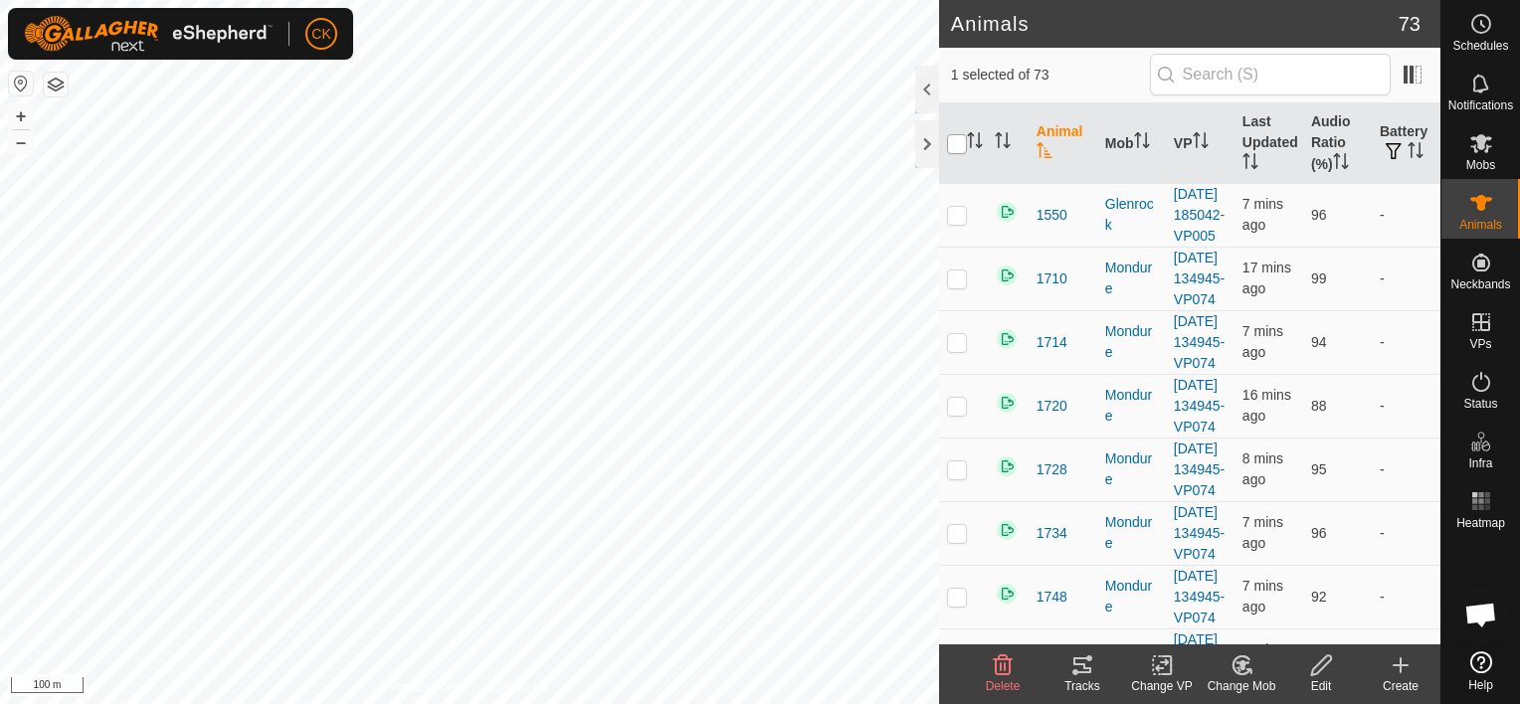
click at [955, 147] on input "checkbox" at bounding box center [957, 144] width 20 height 20
checkbox input "true"
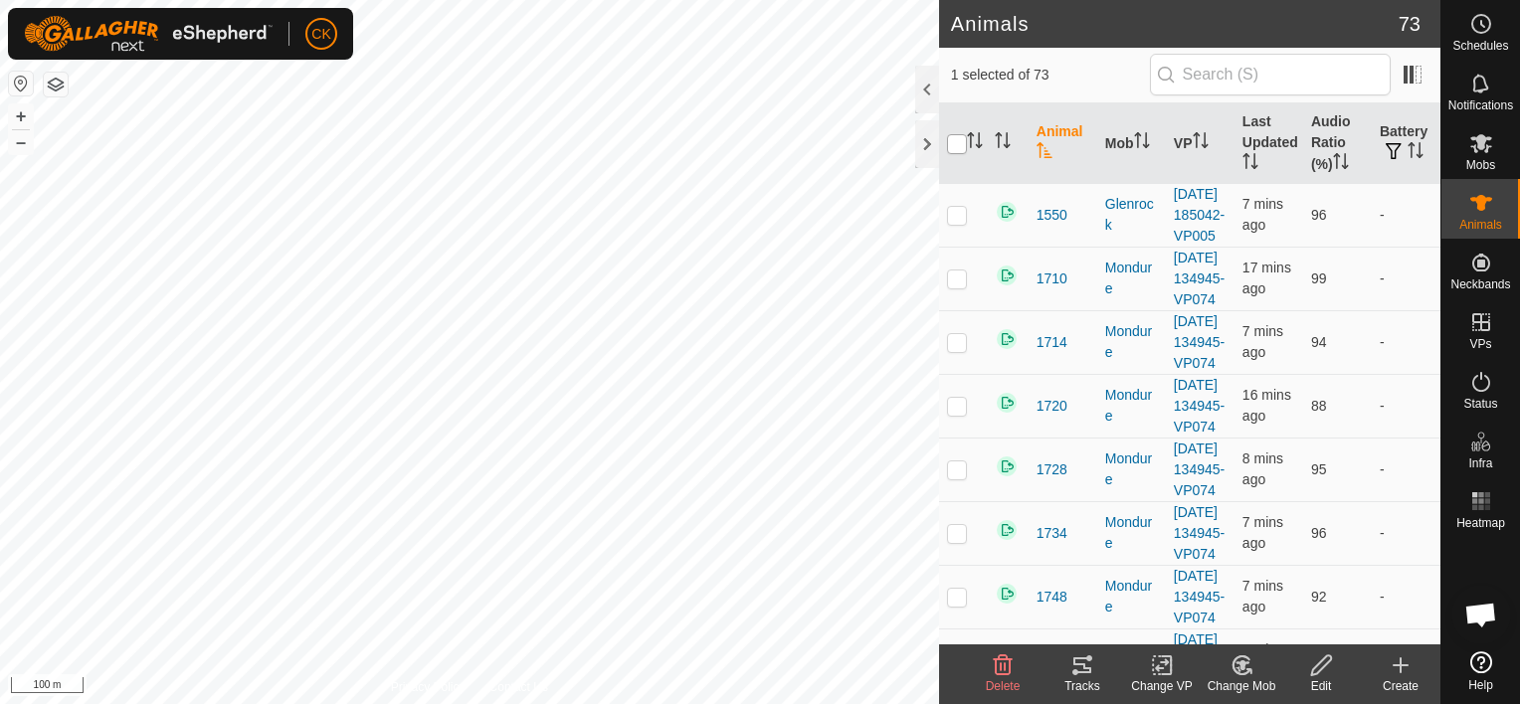
checkbox input "true"
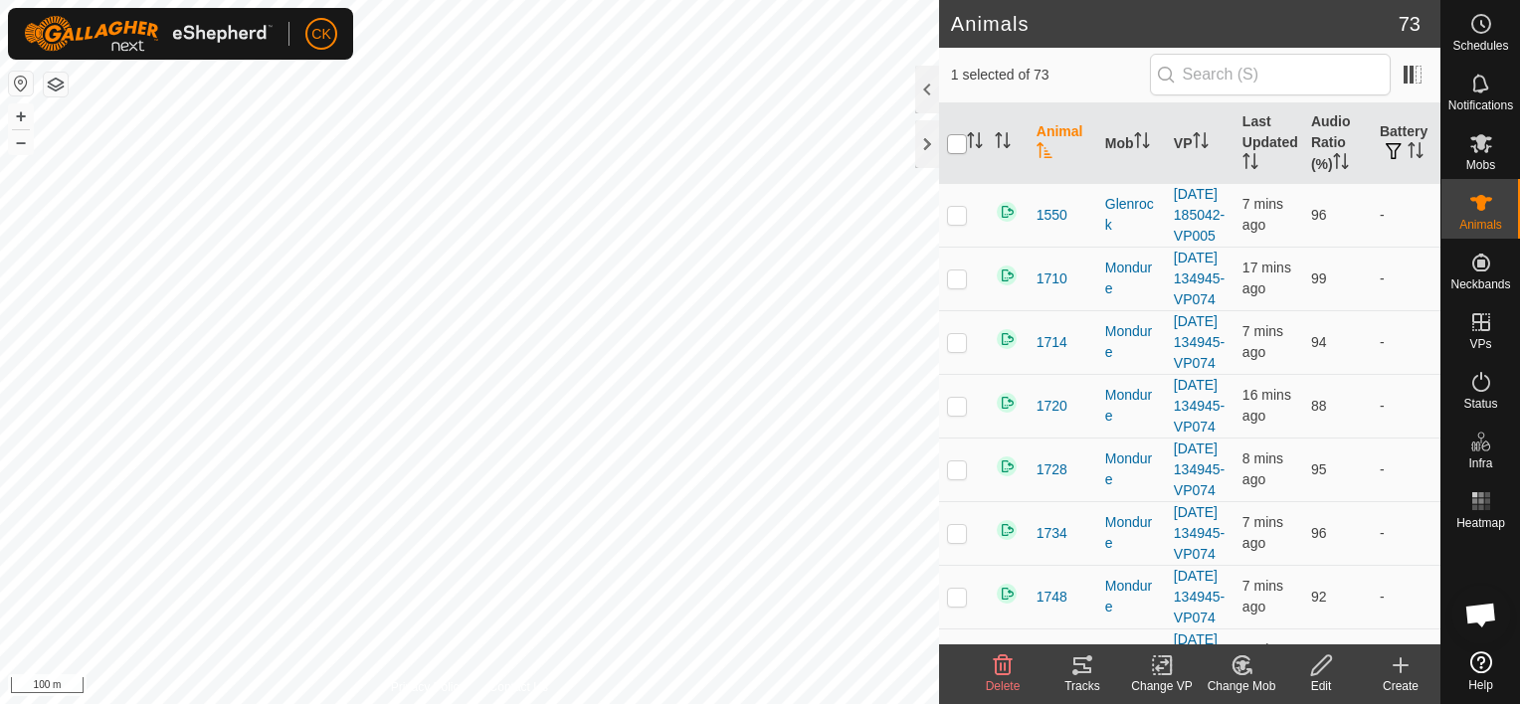
checkbox input "true"
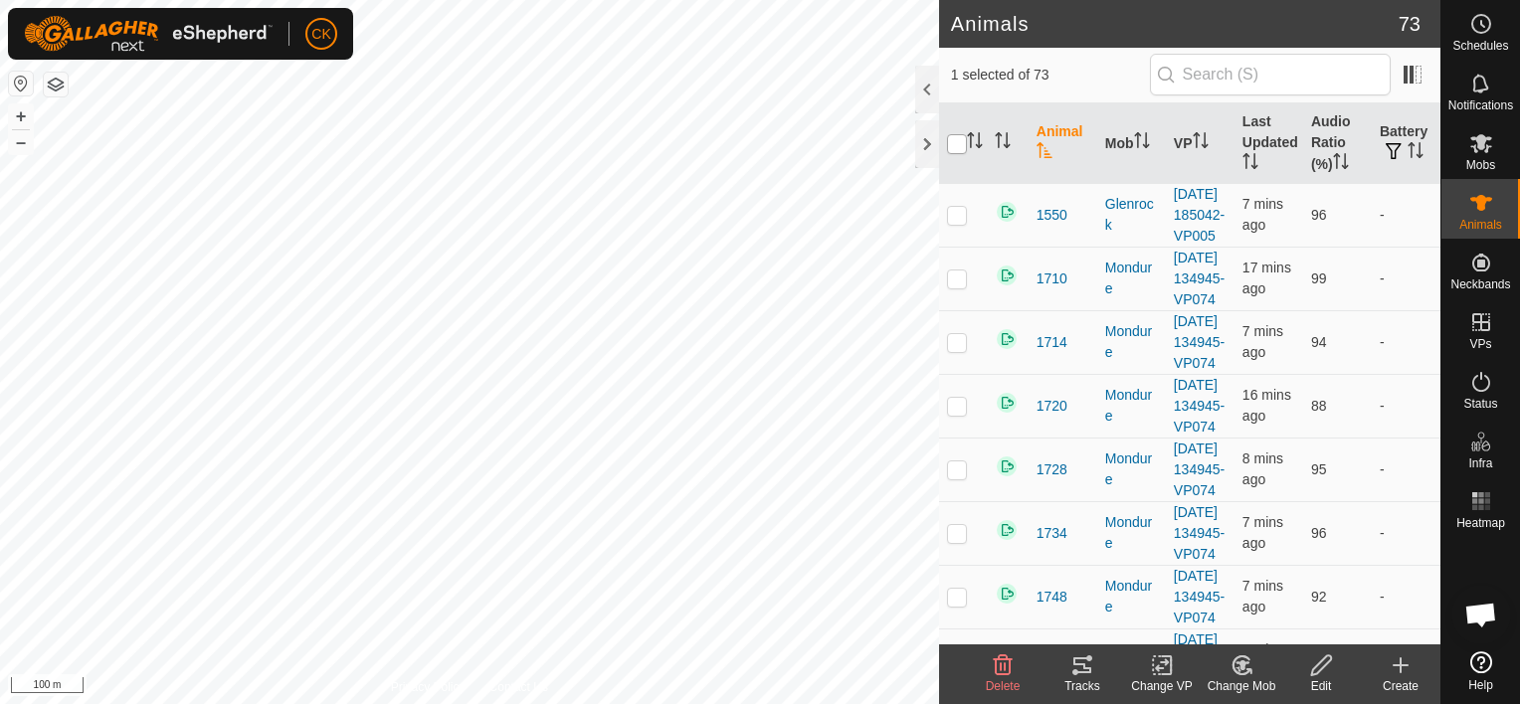
checkbox input "true"
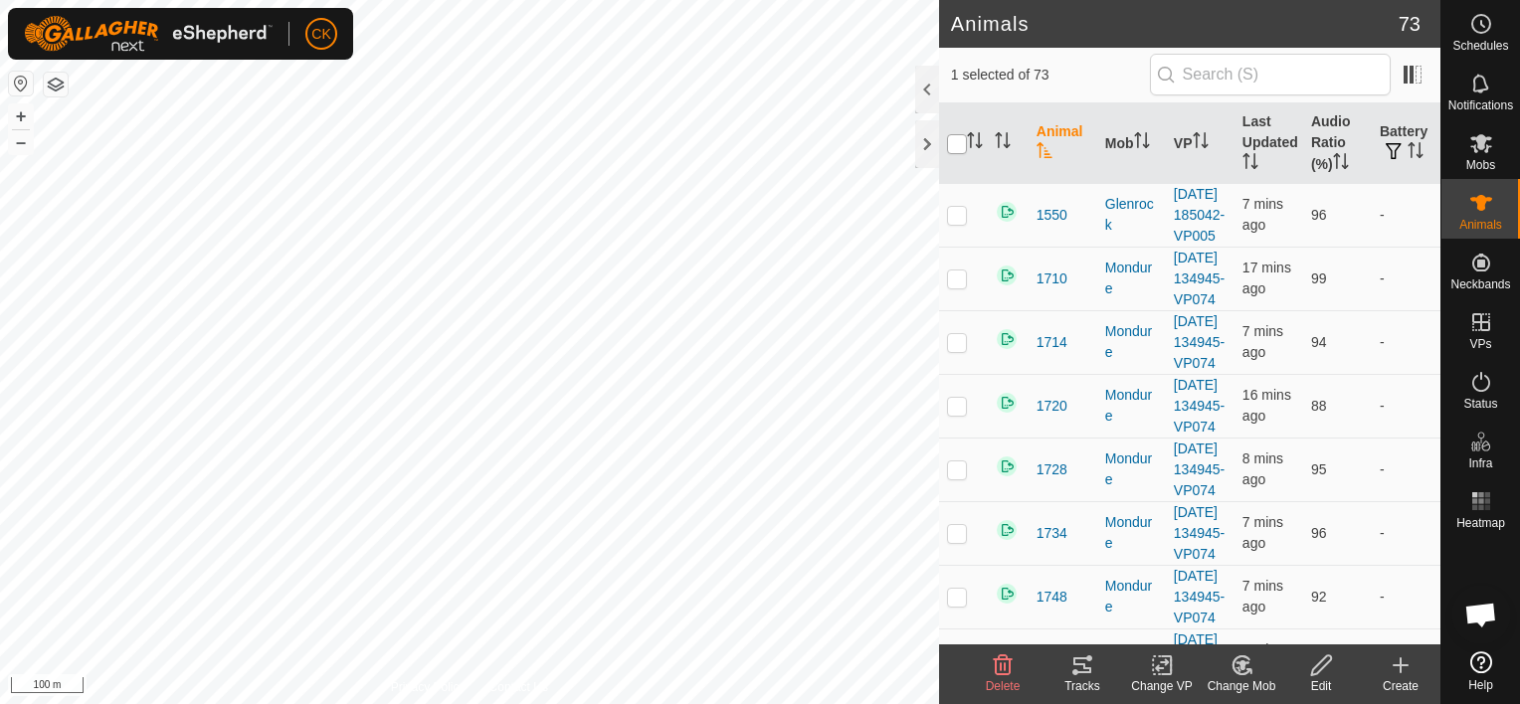
checkbox input "true"
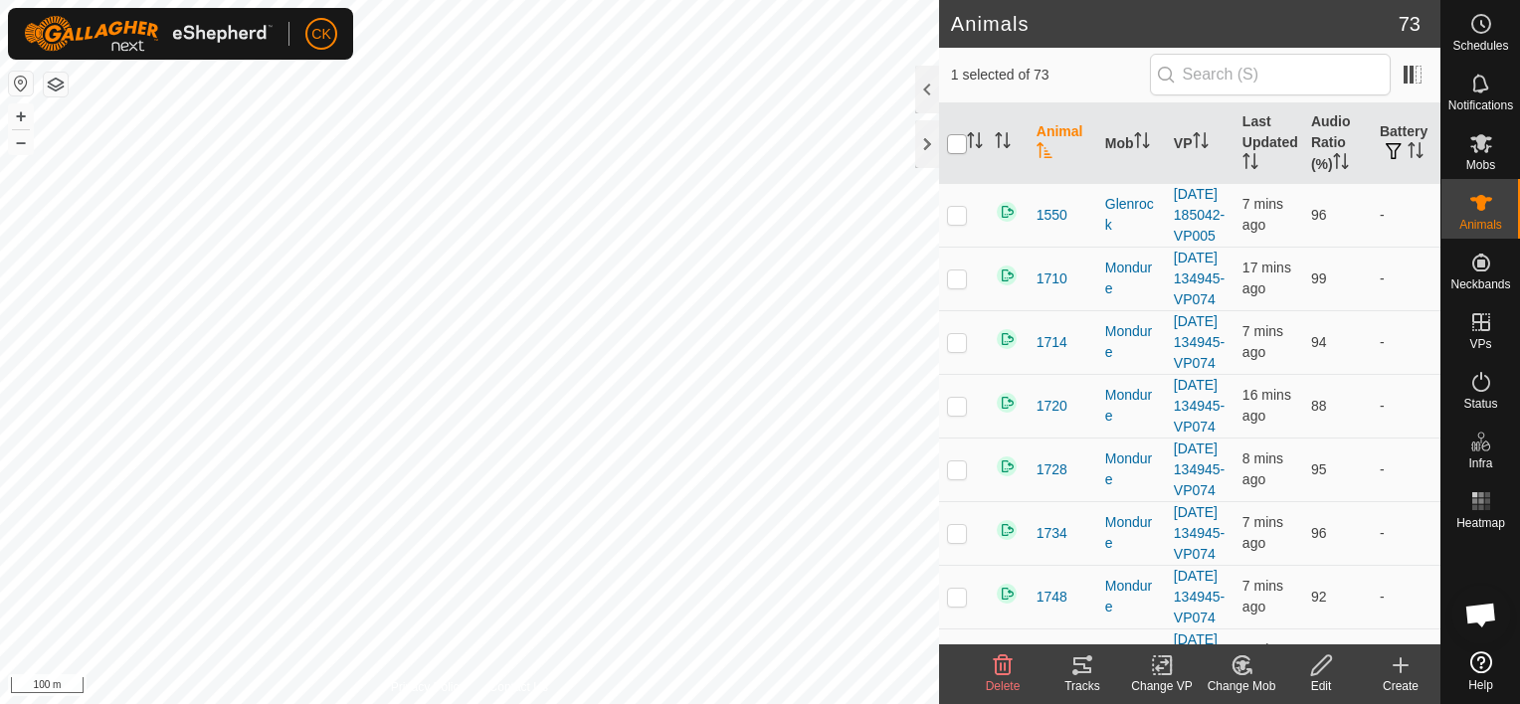
checkbox input "true"
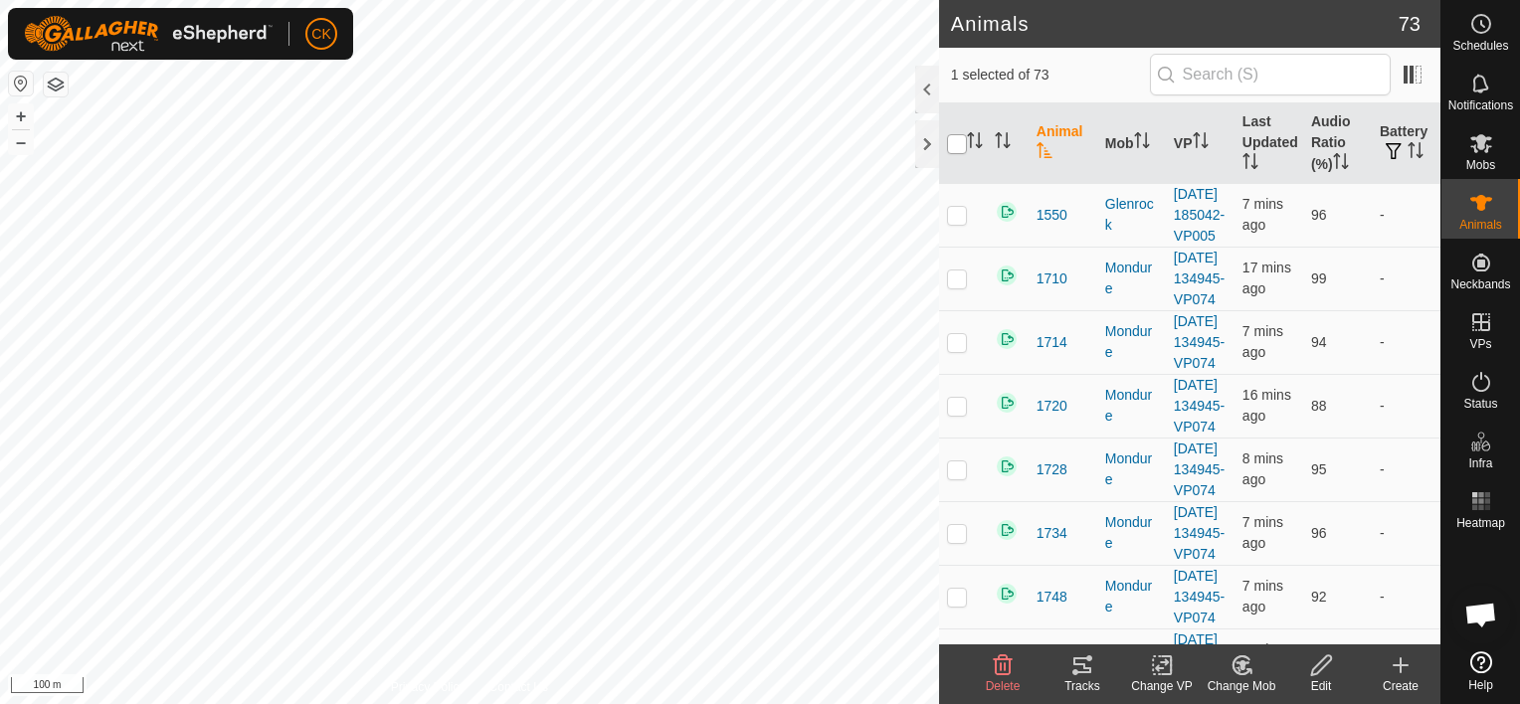
checkbox input "true"
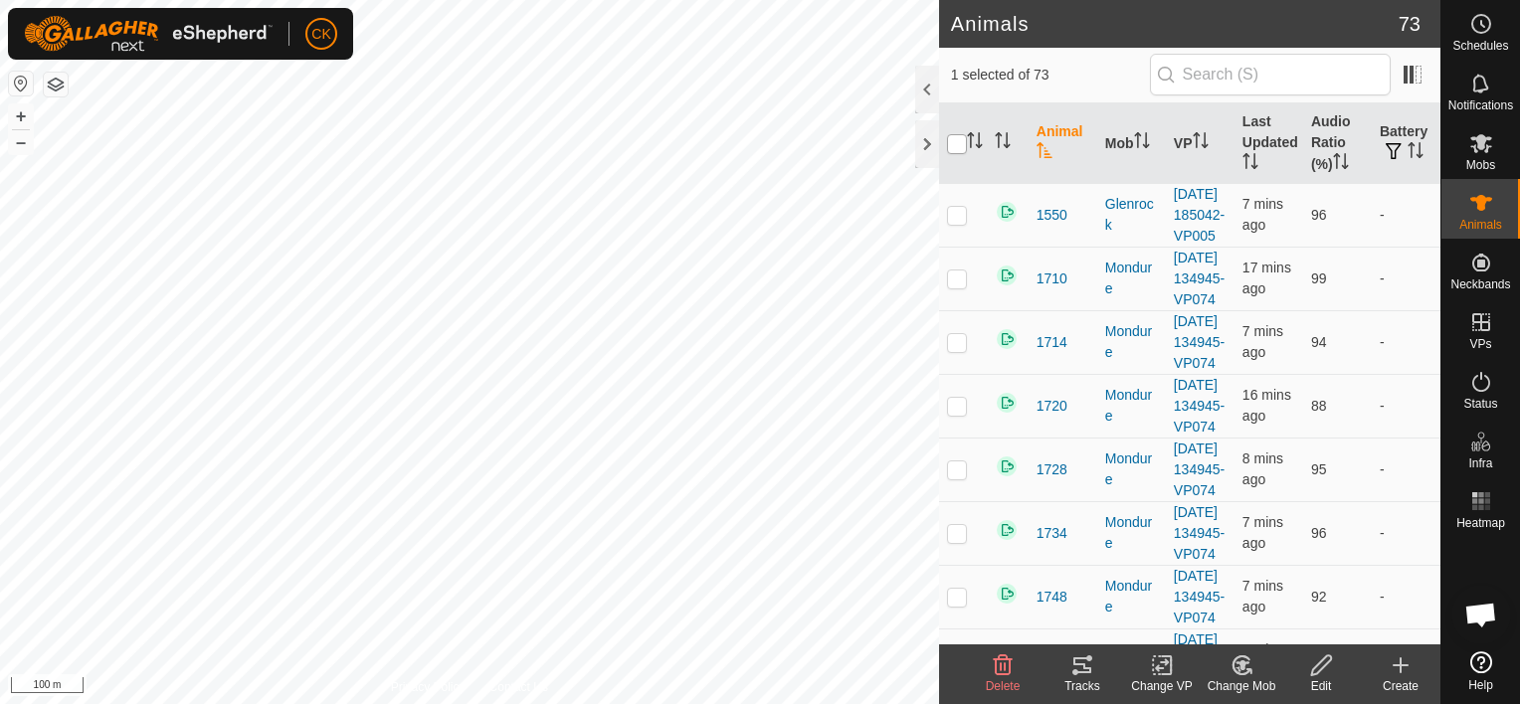
checkbox input "true"
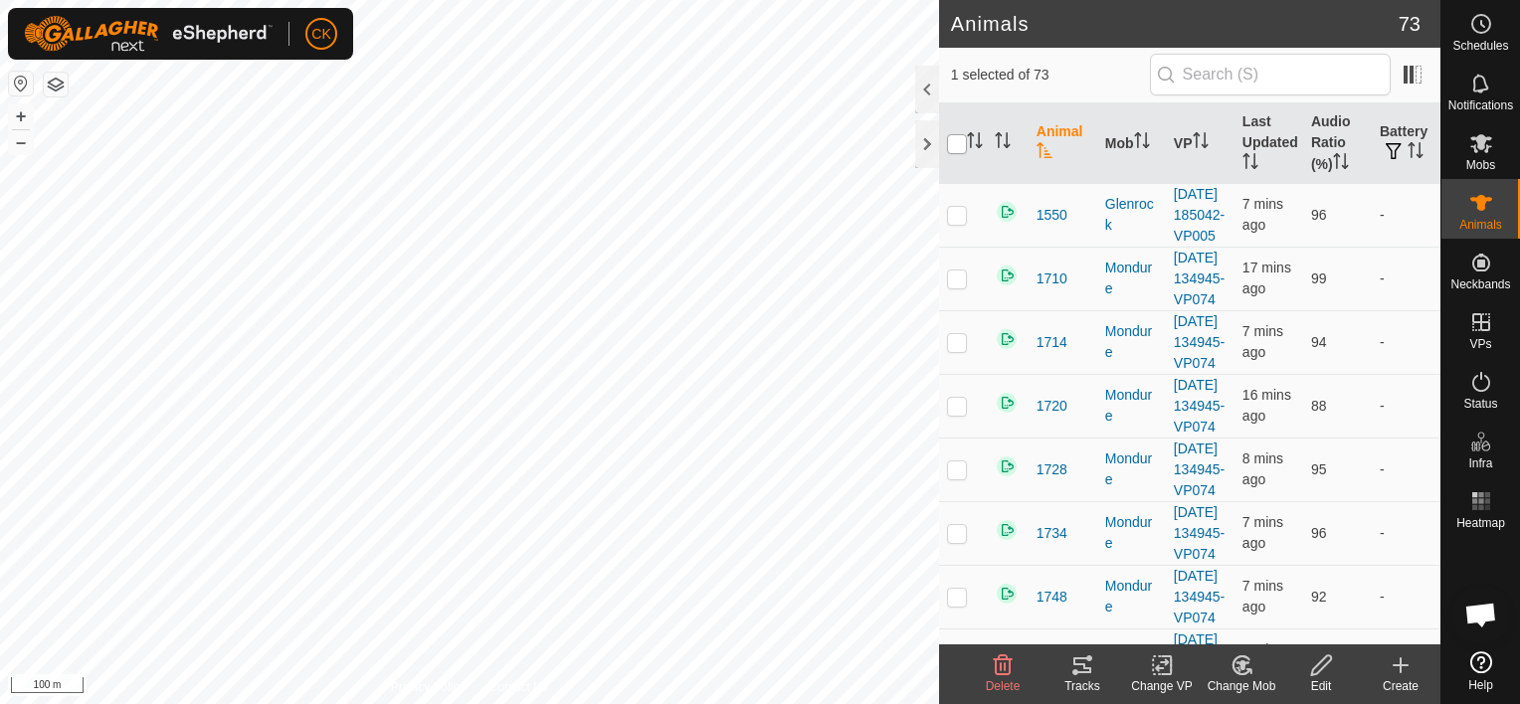
checkbox input "true"
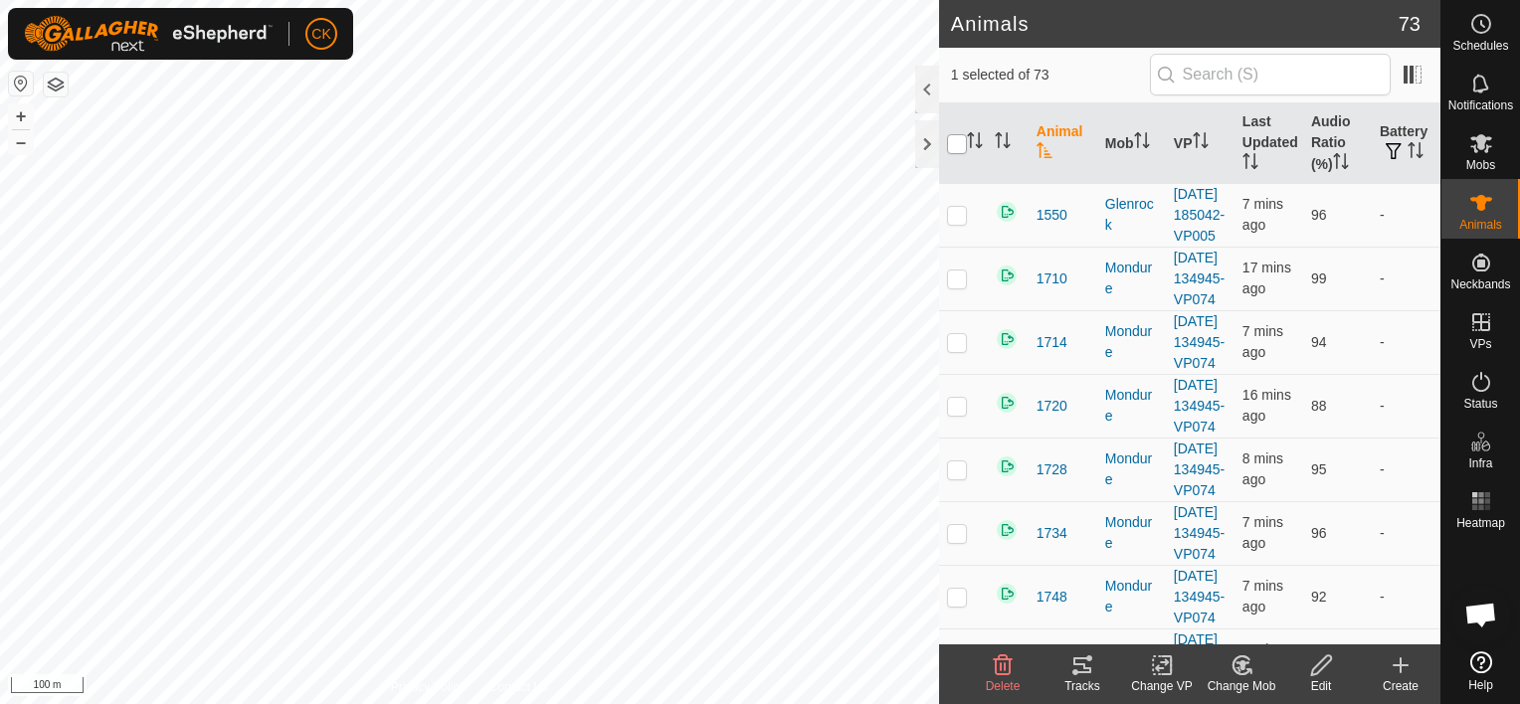
checkbox input "true"
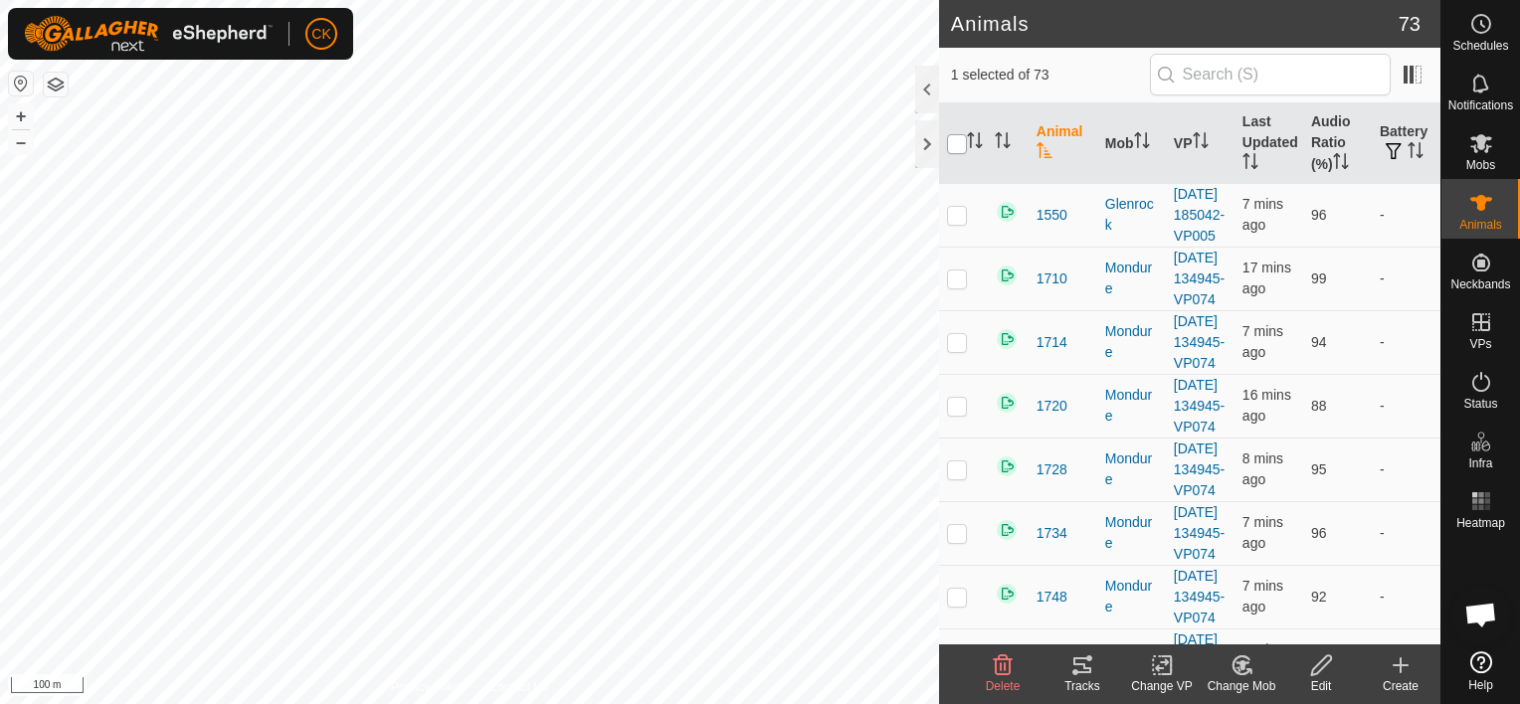
checkbox input "true"
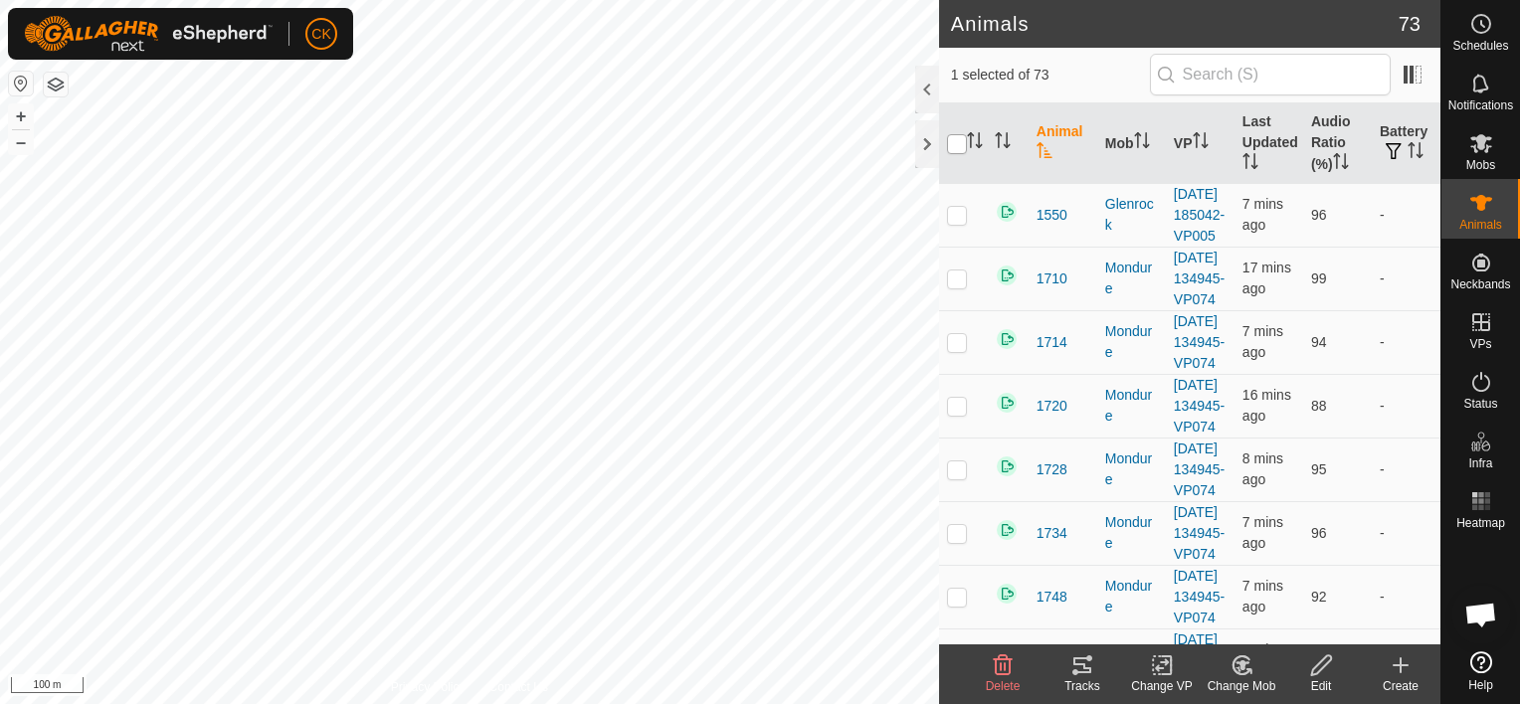
checkbox input "true"
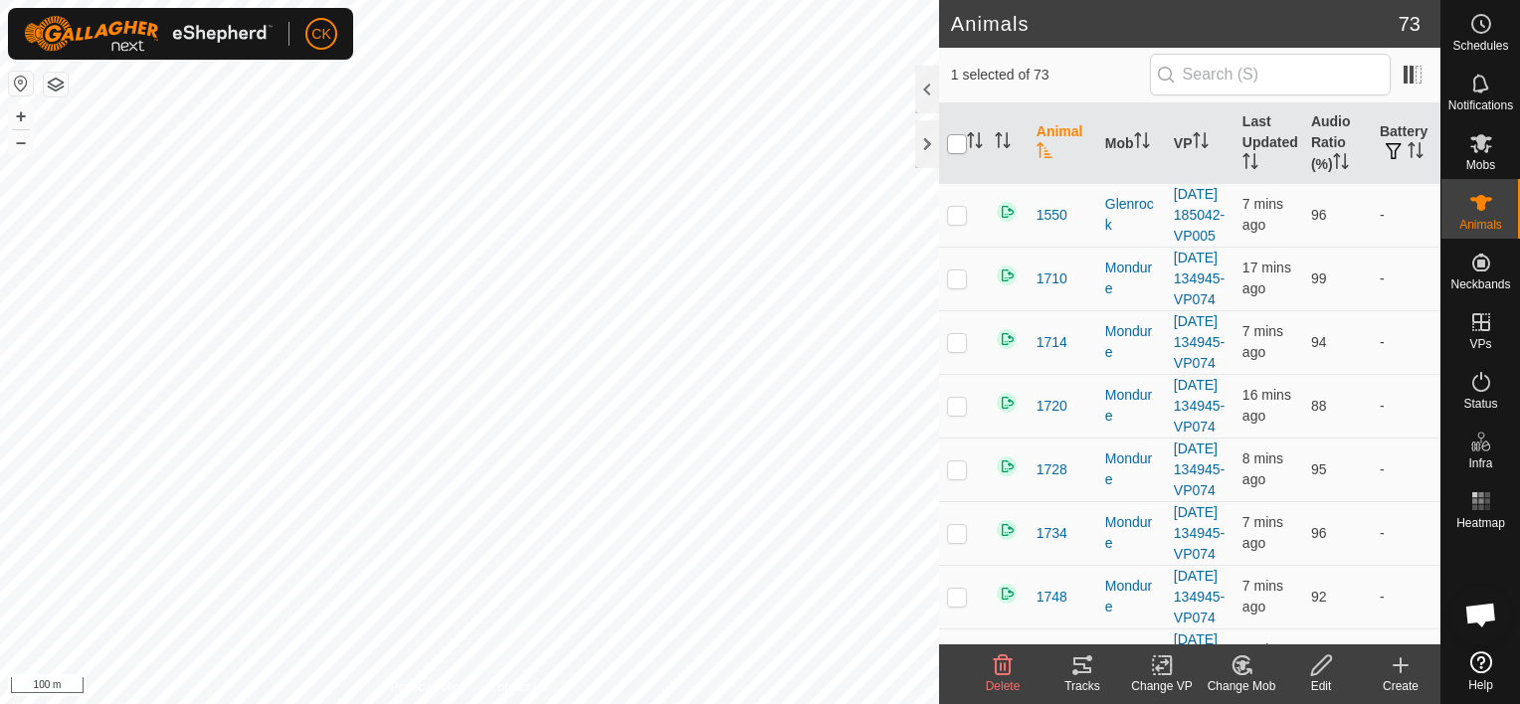
checkbox input "true"
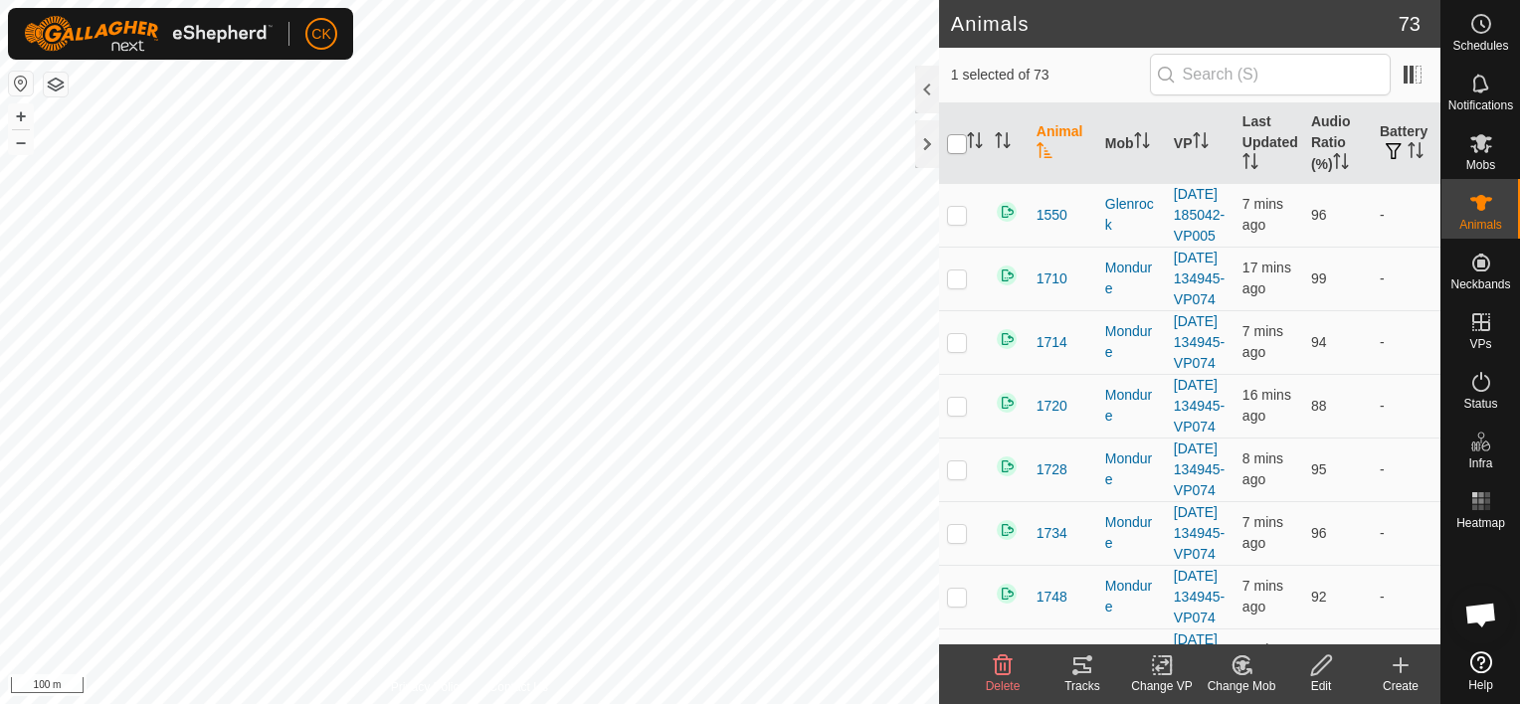
checkbox input "true"
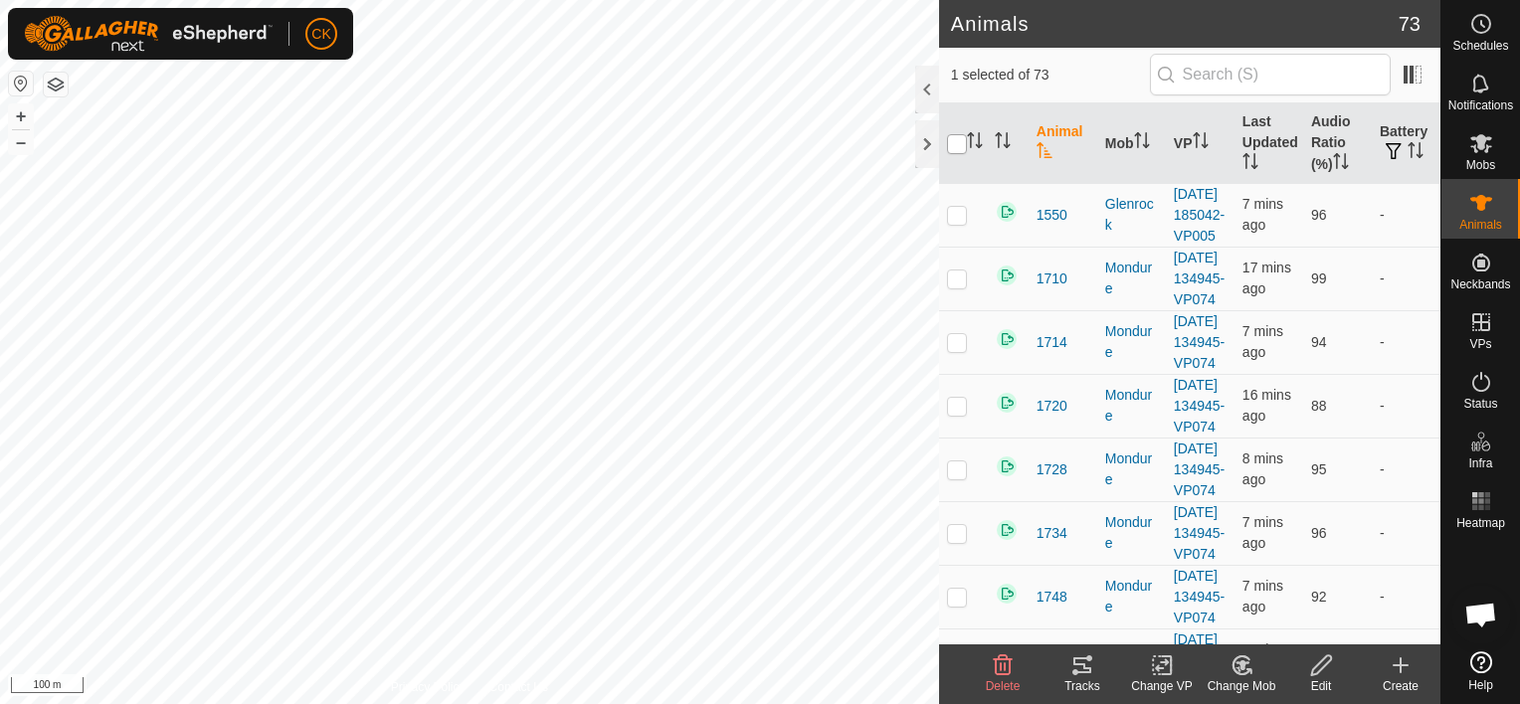
checkbox input "true"
click at [955, 147] on input "checkbox" at bounding box center [957, 144] width 20 height 20
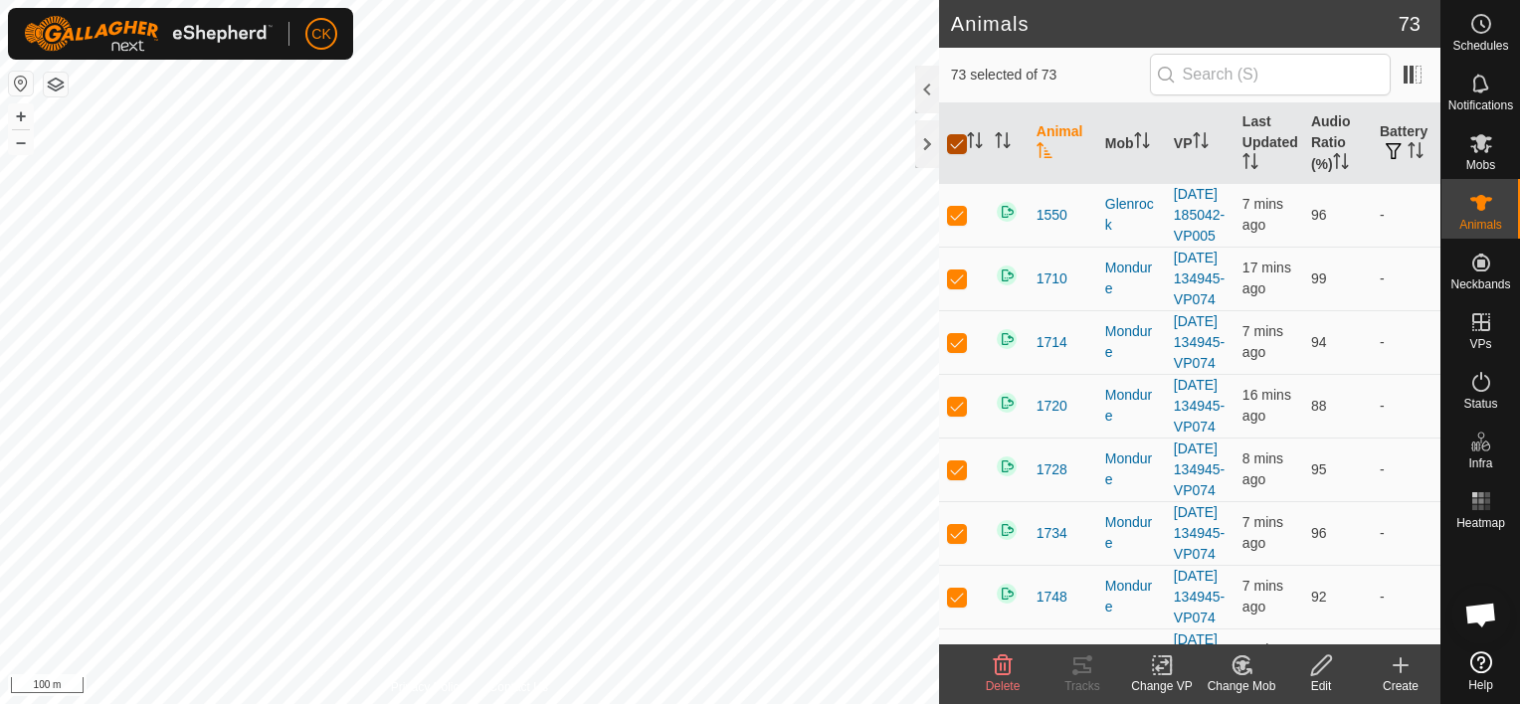
checkbox input "false"
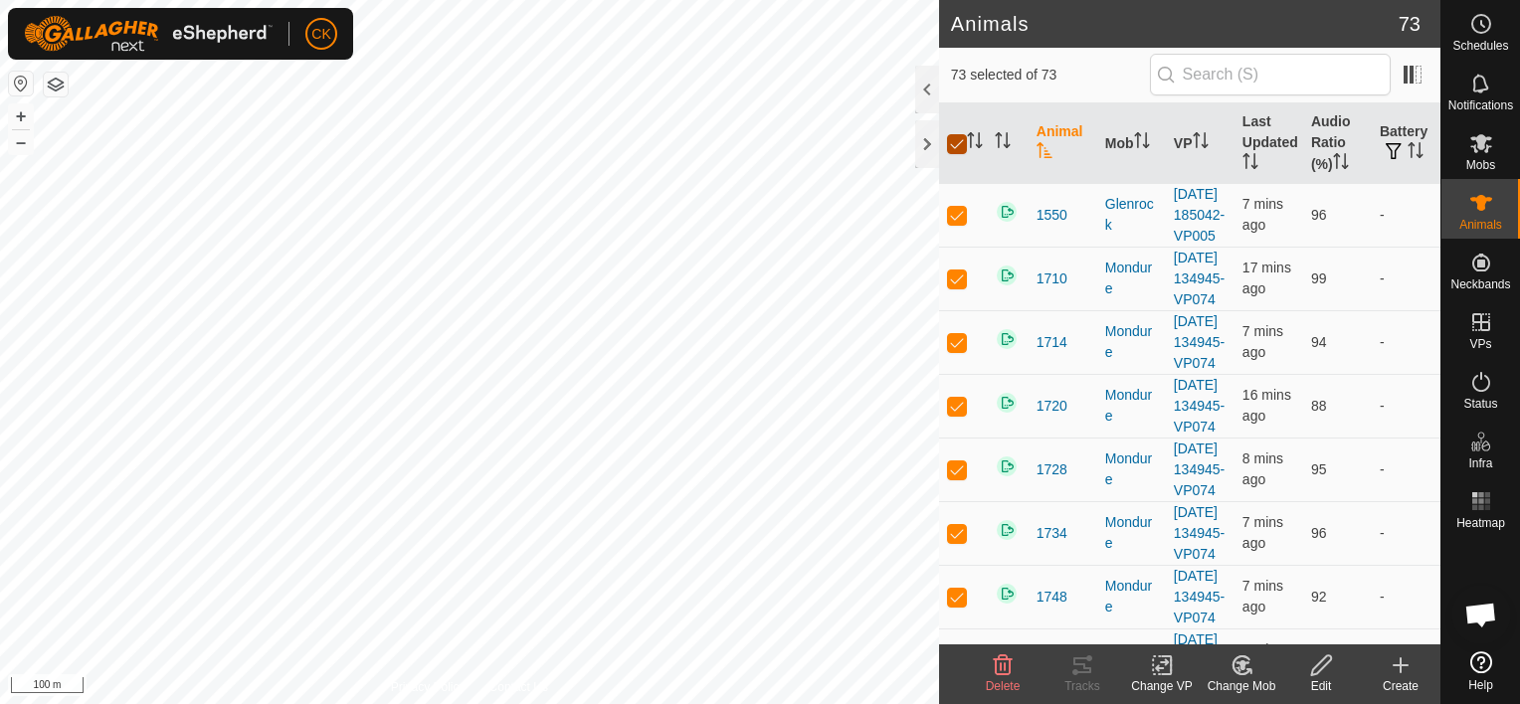
checkbox input "false"
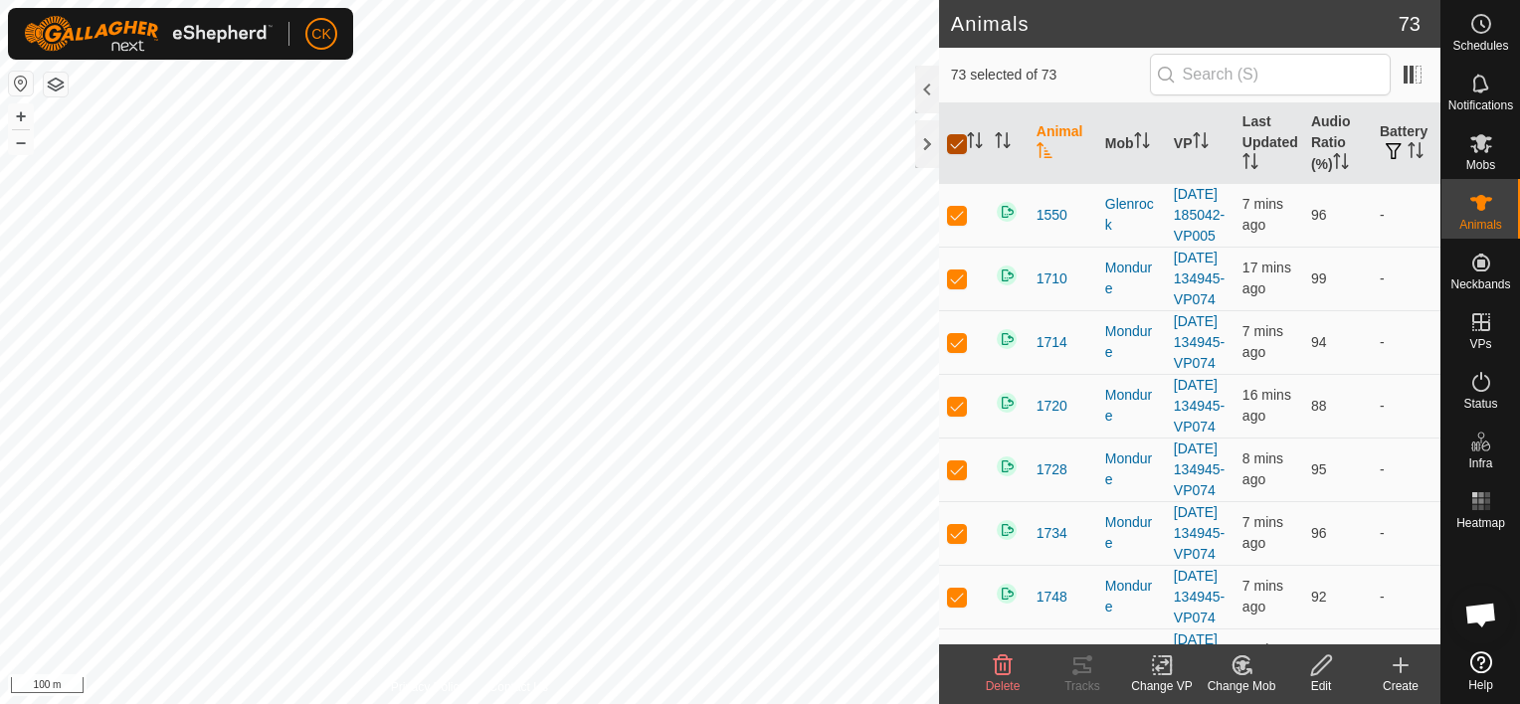
checkbox input "false"
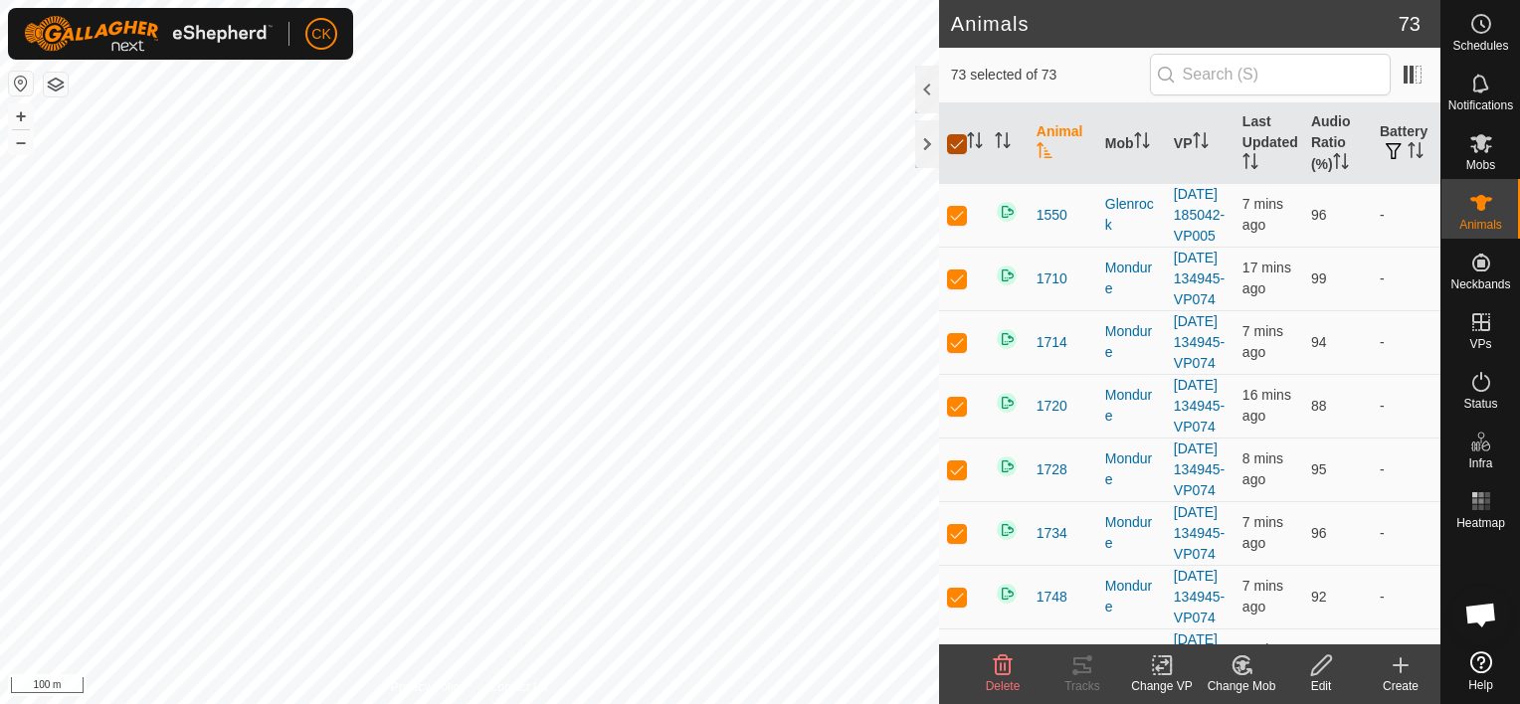
checkbox input "false"
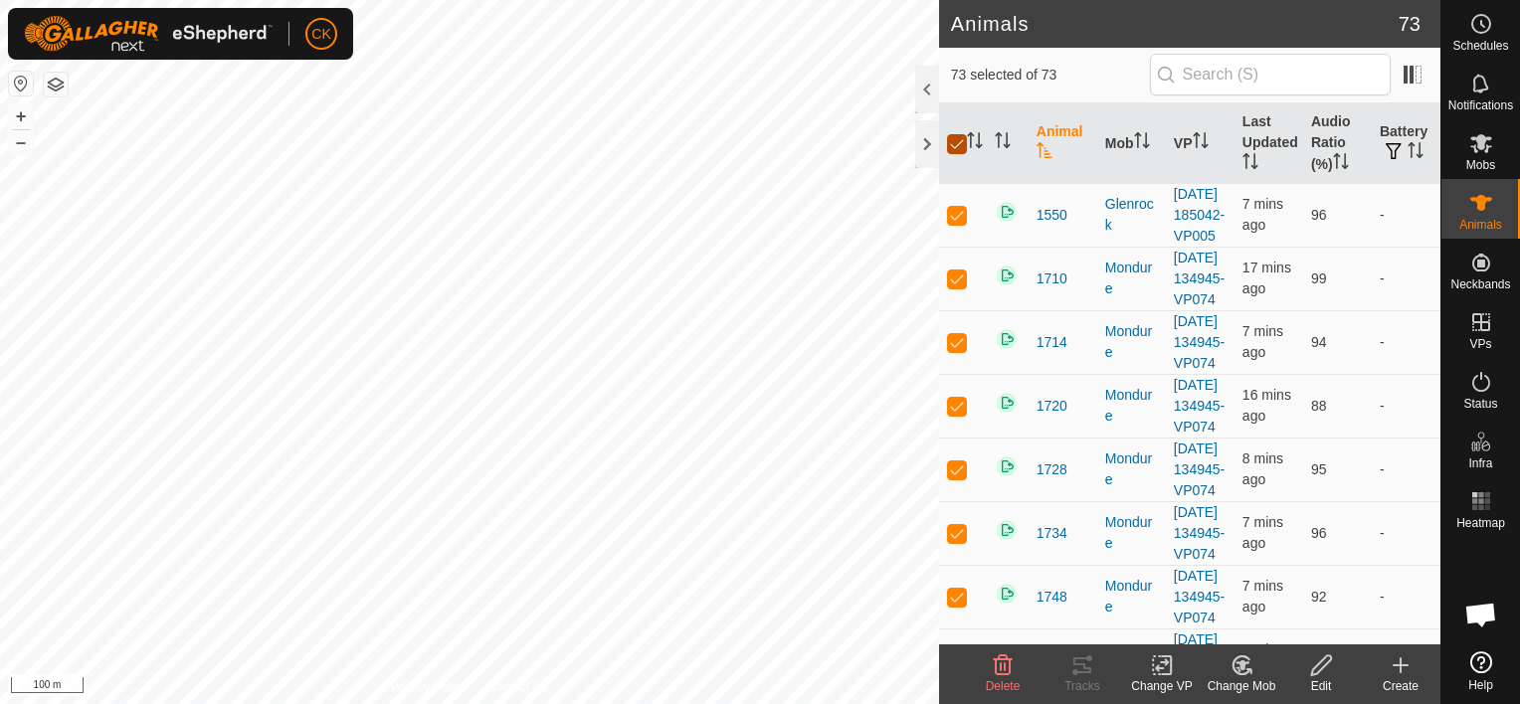
checkbox input "false"
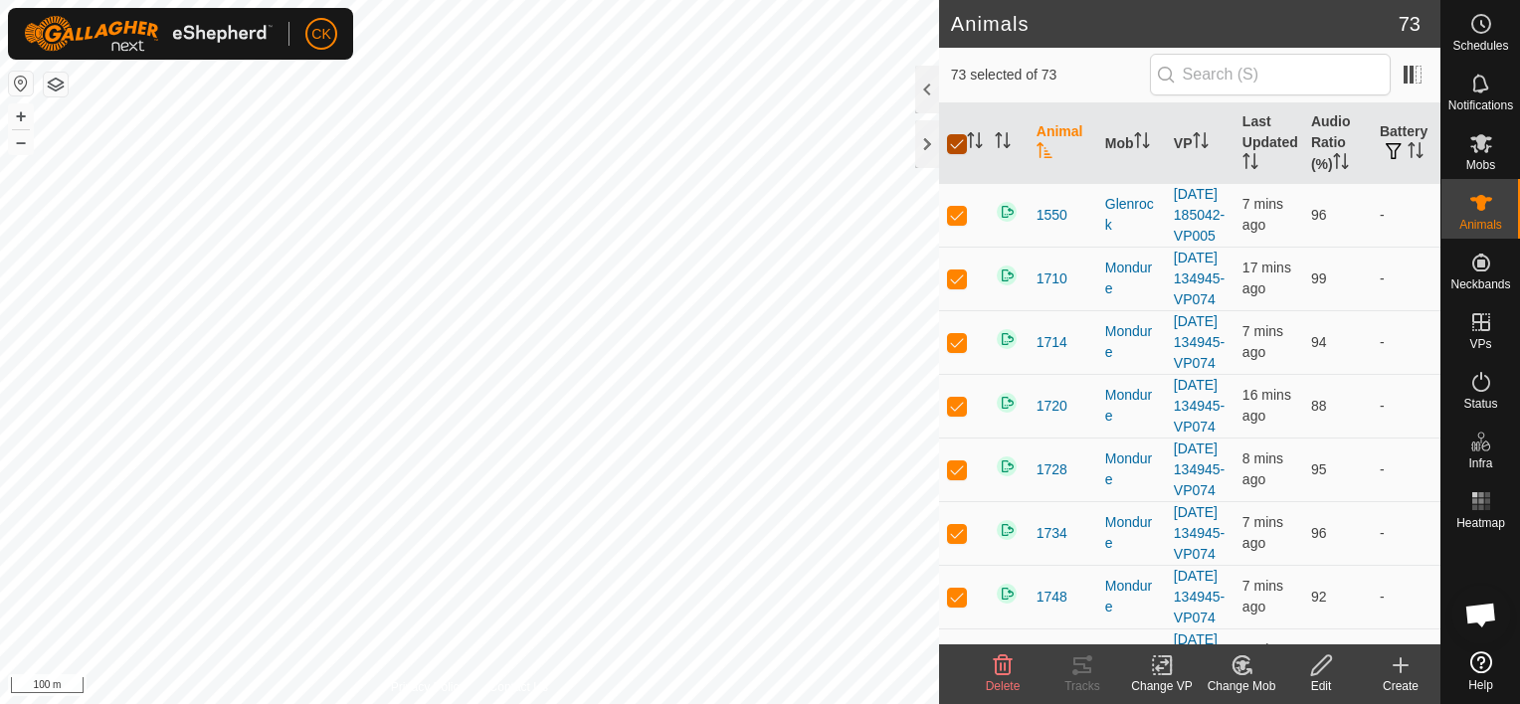
checkbox input "false"
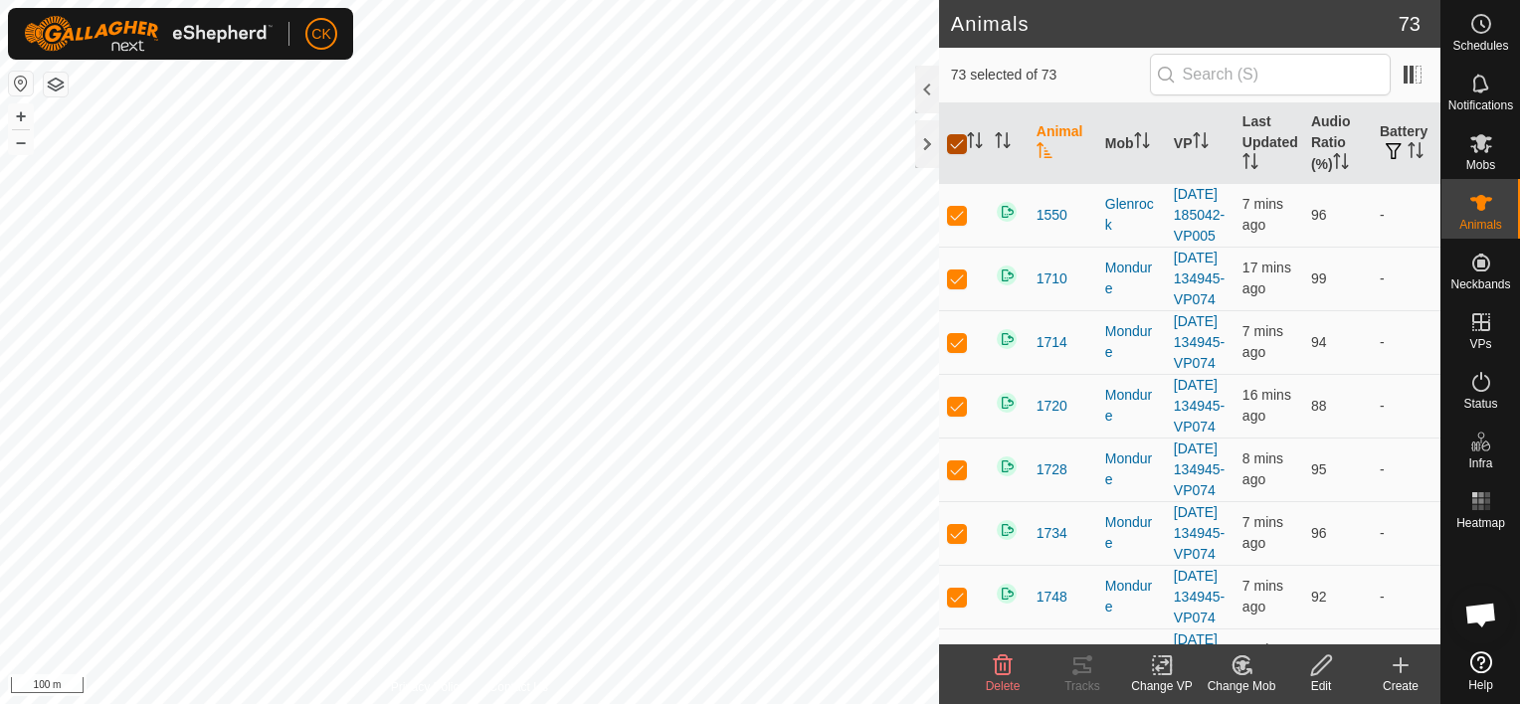
checkbox input "false"
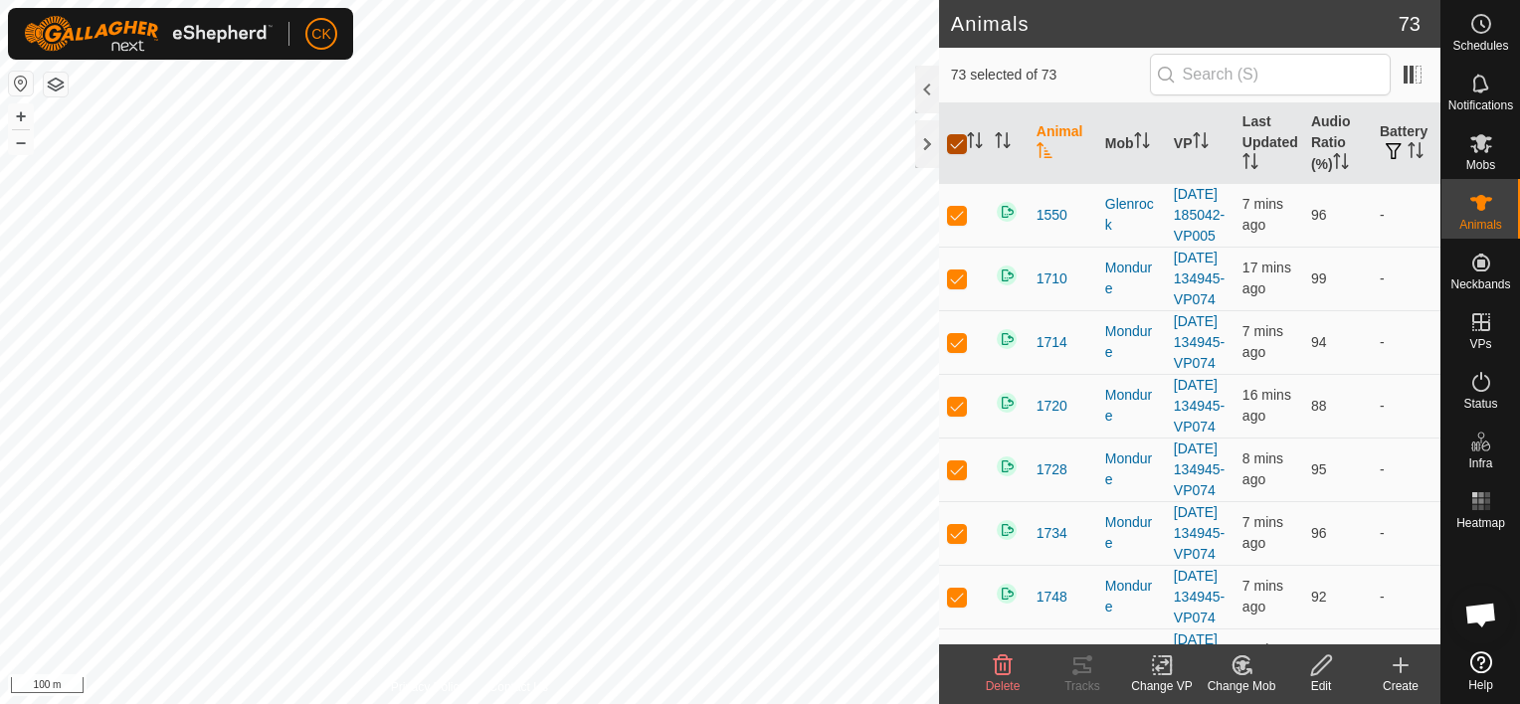
checkbox input "false"
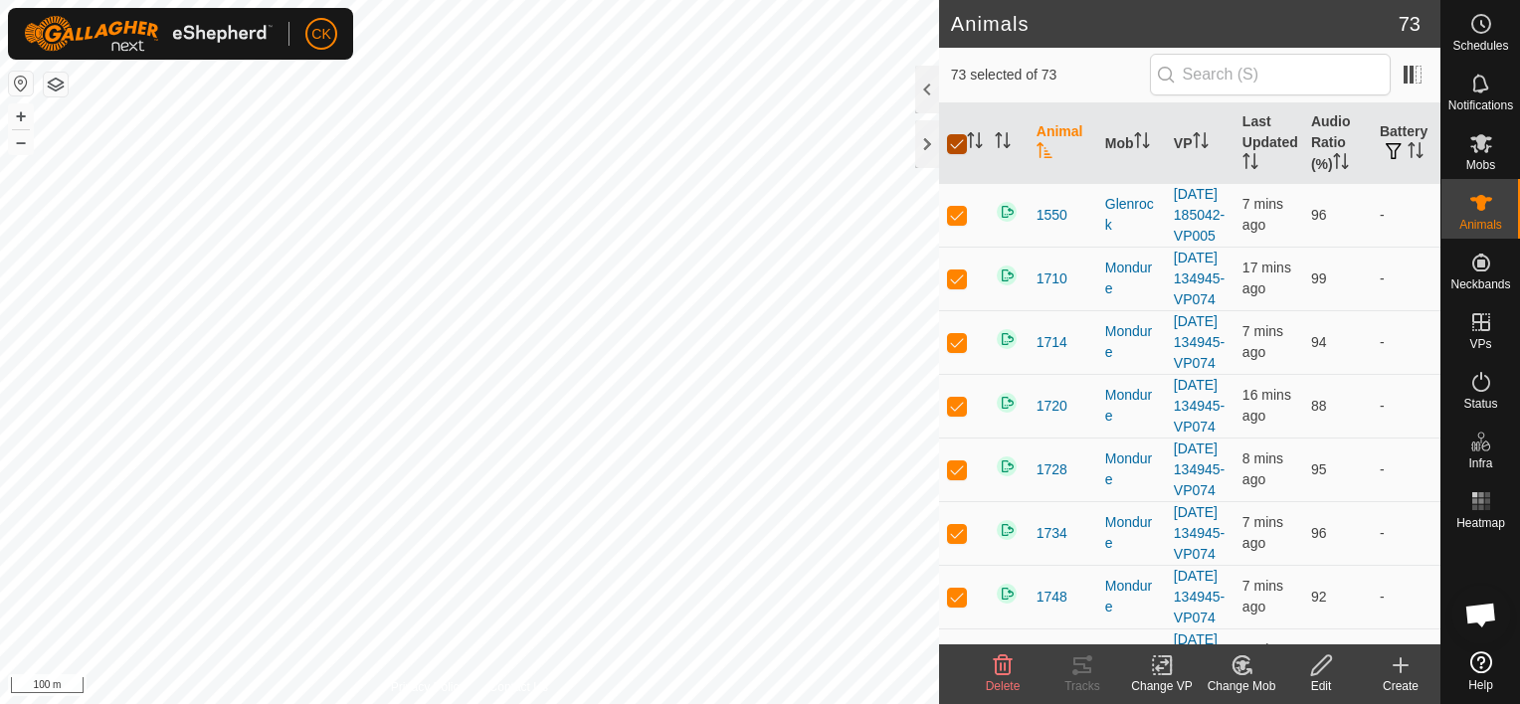
checkbox input "false"
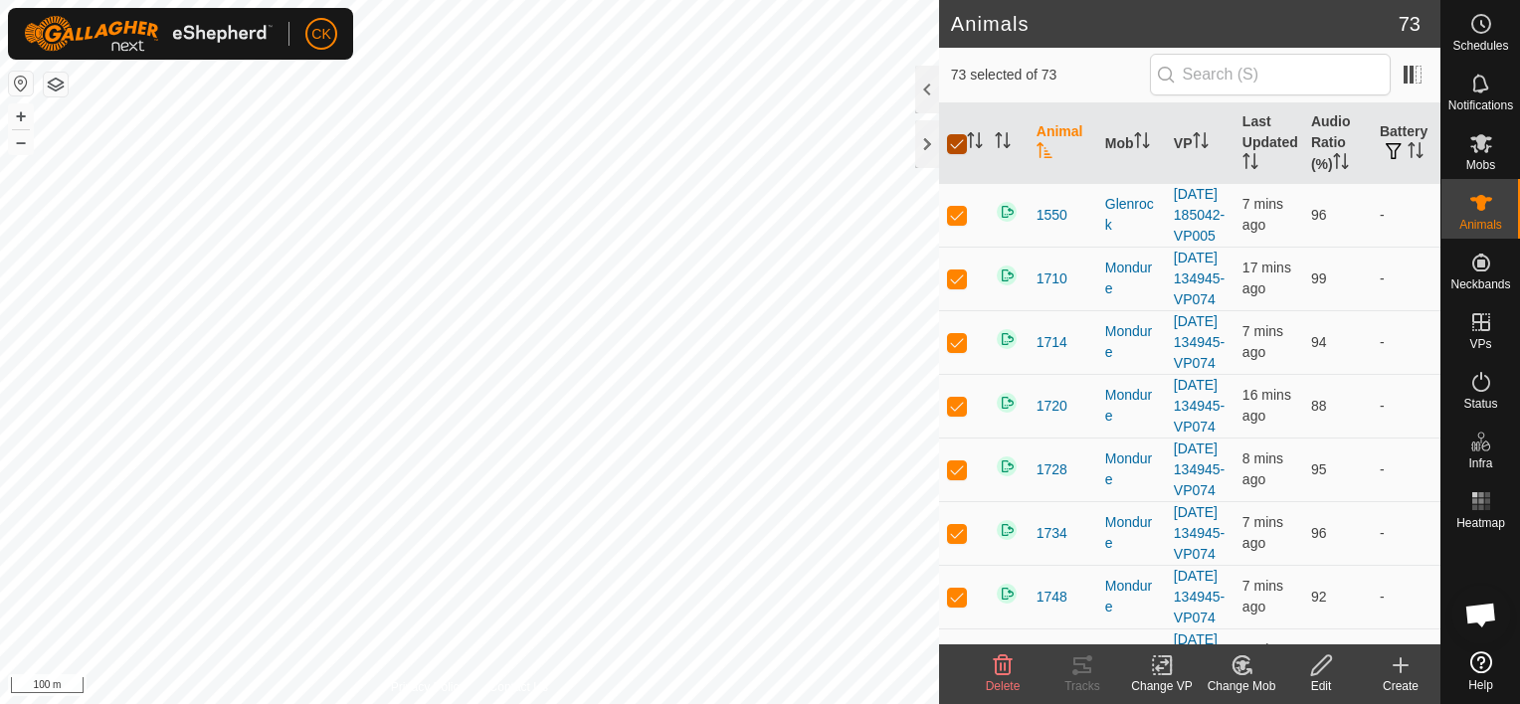
checkbox input "false"
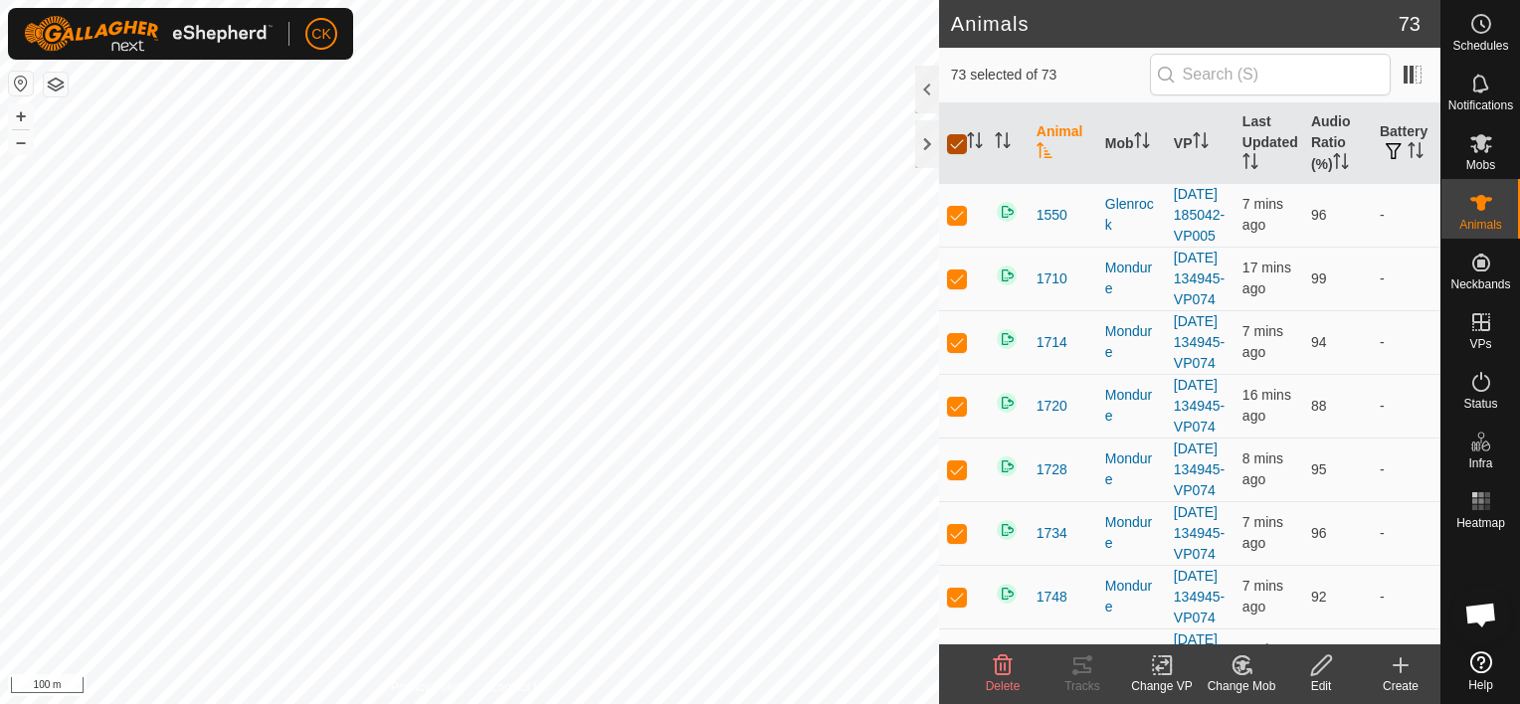
checkbox input "false"
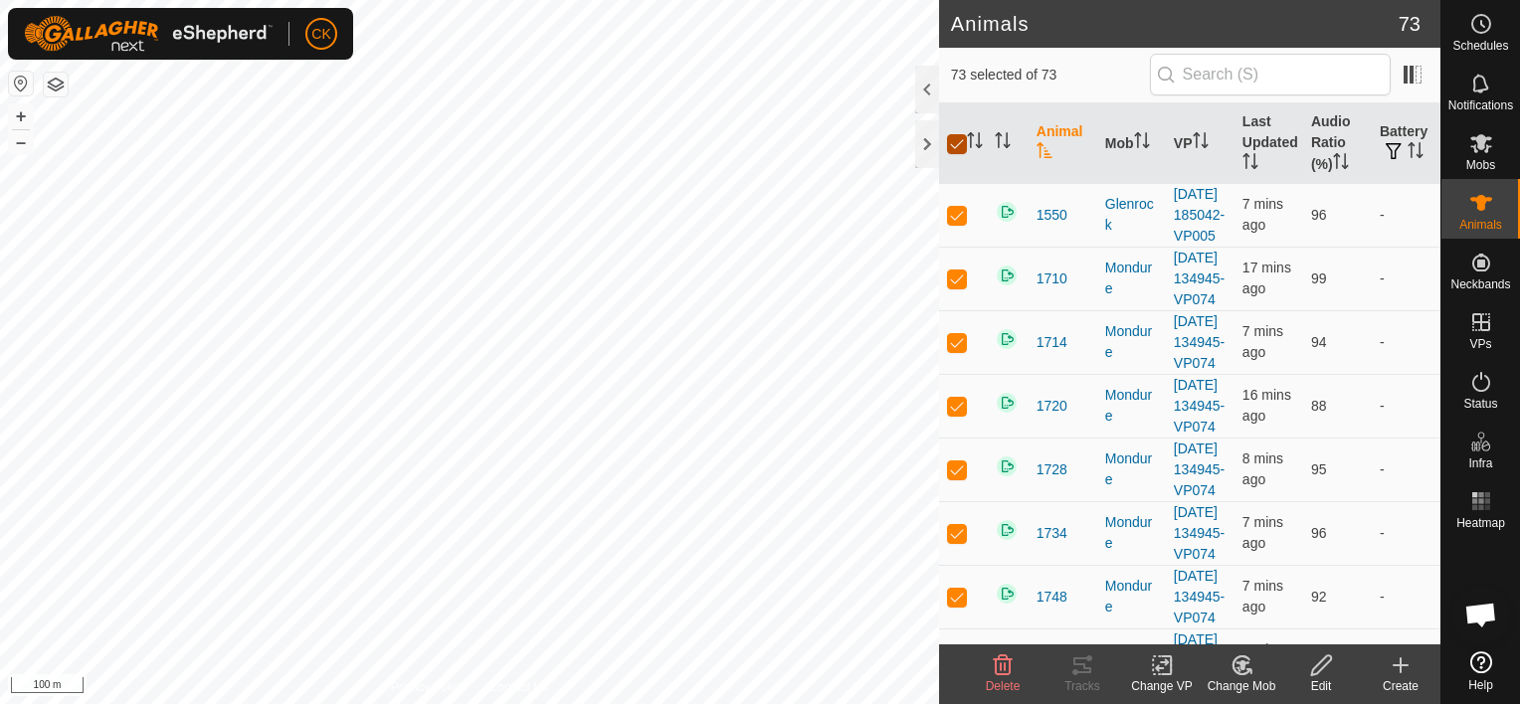
checkbox input "false"
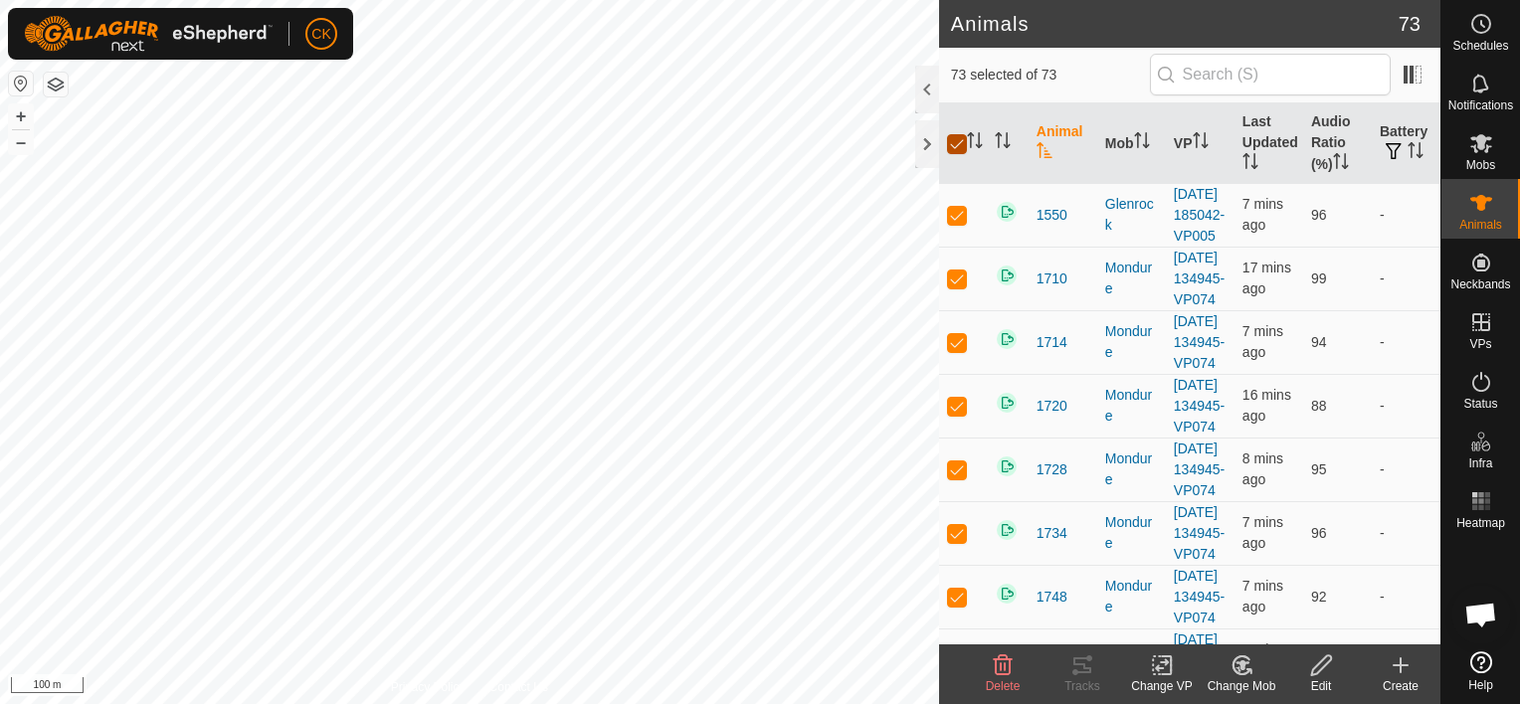
checkbox input "false"
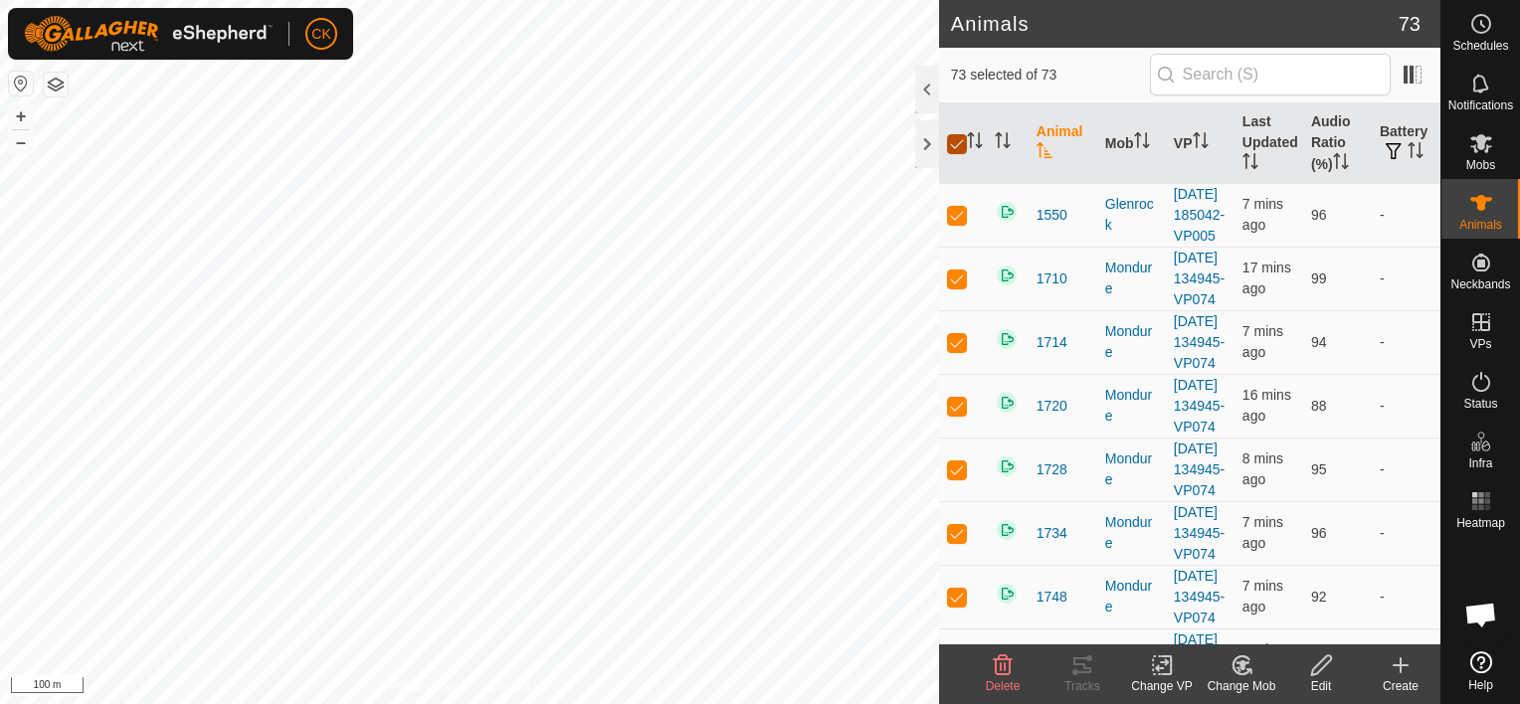
checkbox input "false"
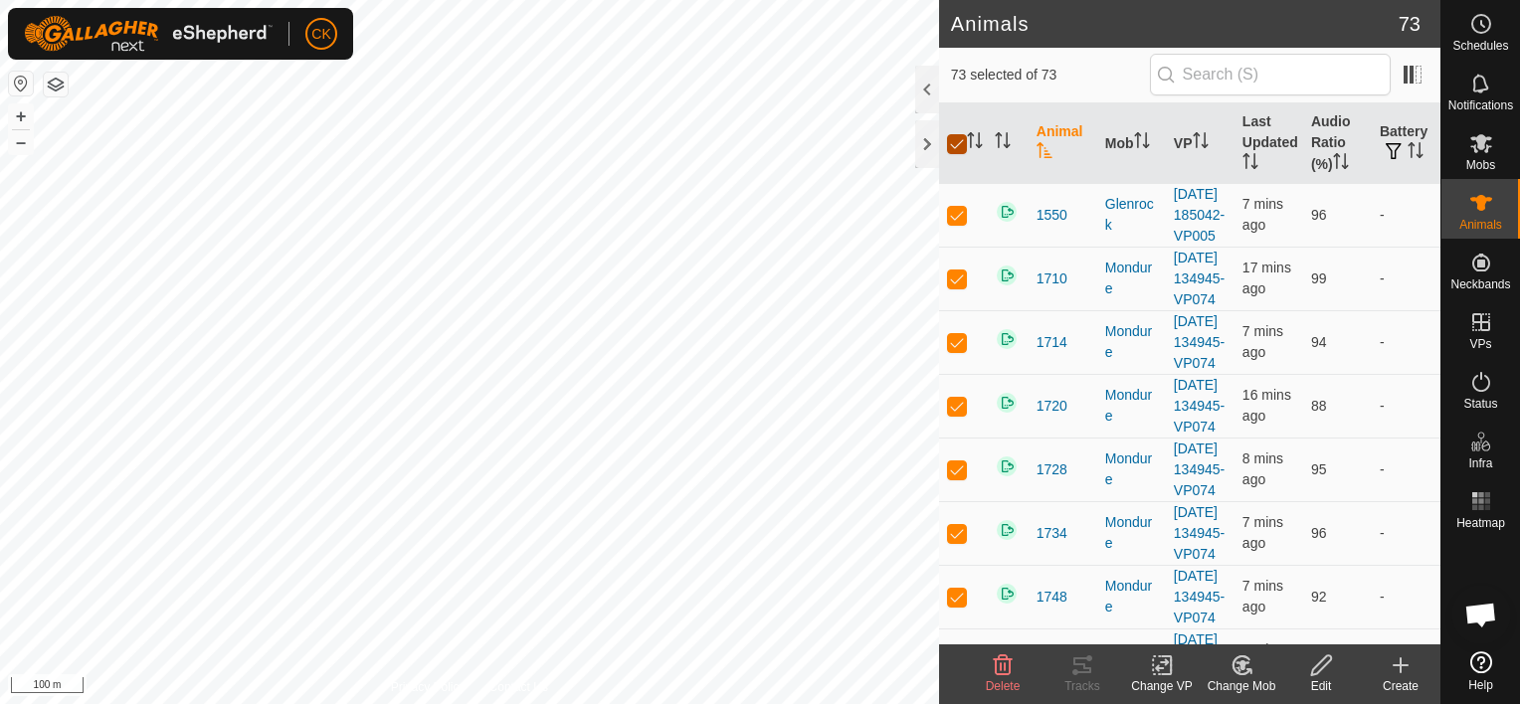
checkbox input "false"
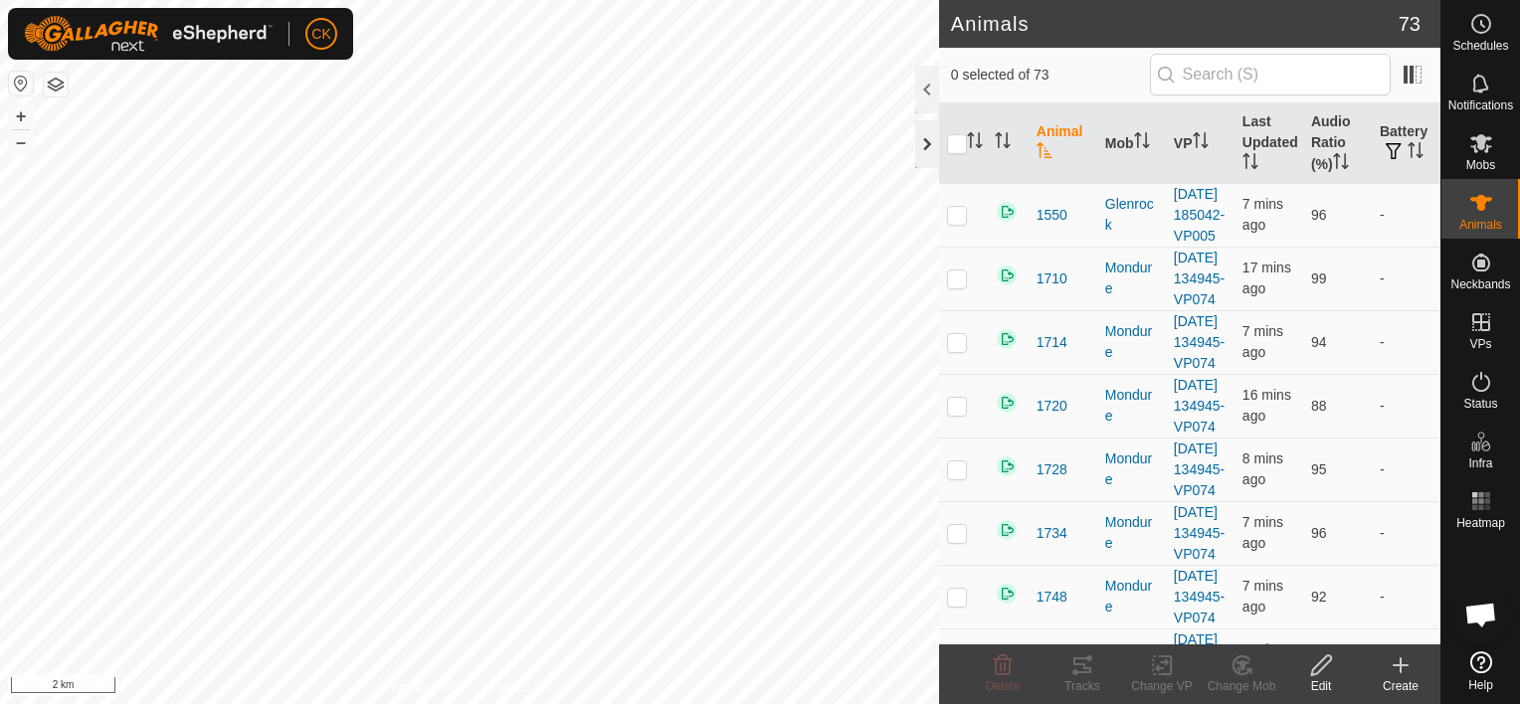
click at [921, 155] on div at bounding box center [927, 144] width 24 height 48
